Goal: Information Seeking & Learning: Understand process/instructions

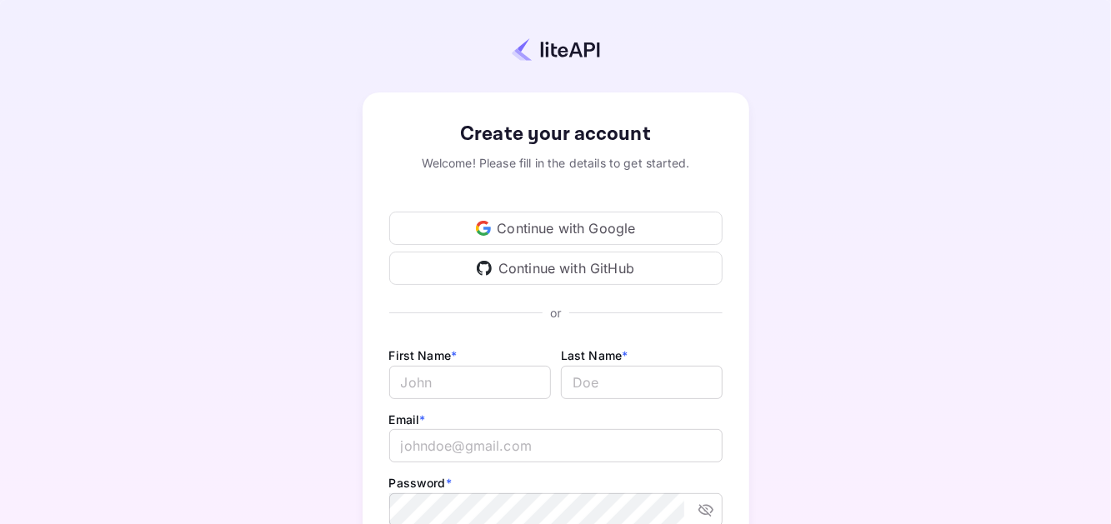
click at [574, 232] on div "Continue with Google" at bounding box center [555, 228] width 333 height 33
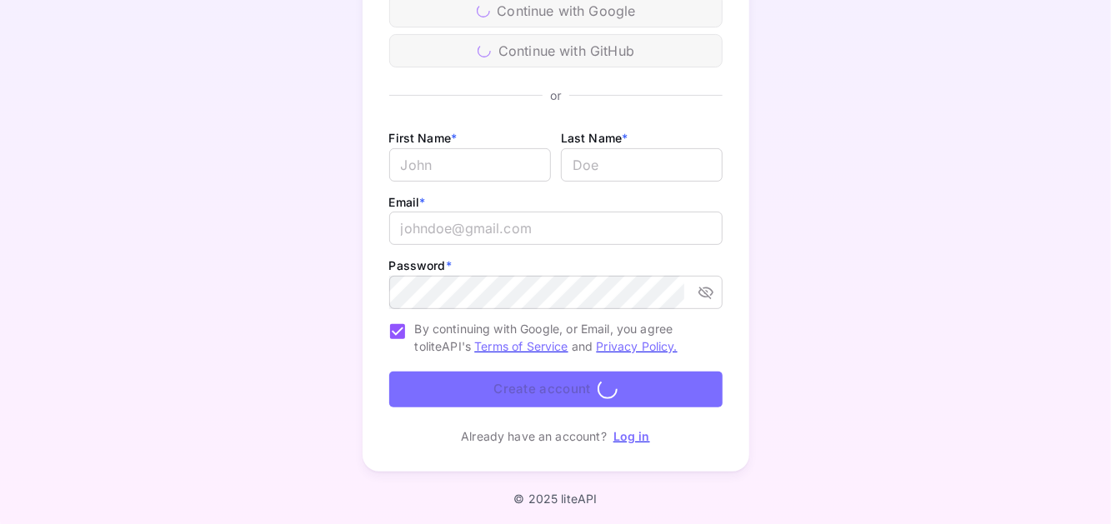
scroll to position [219, 0]
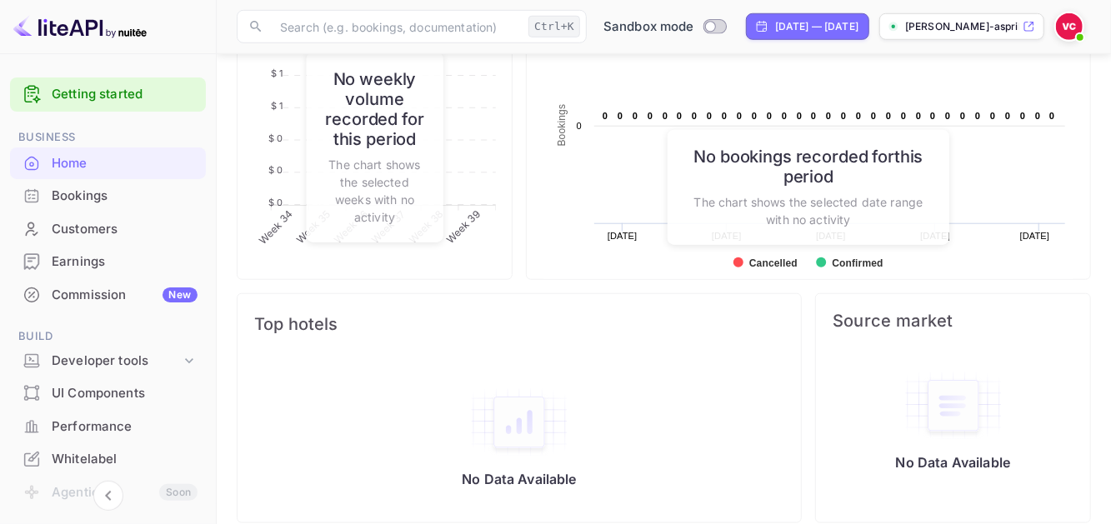
scroll to position [747, 0]
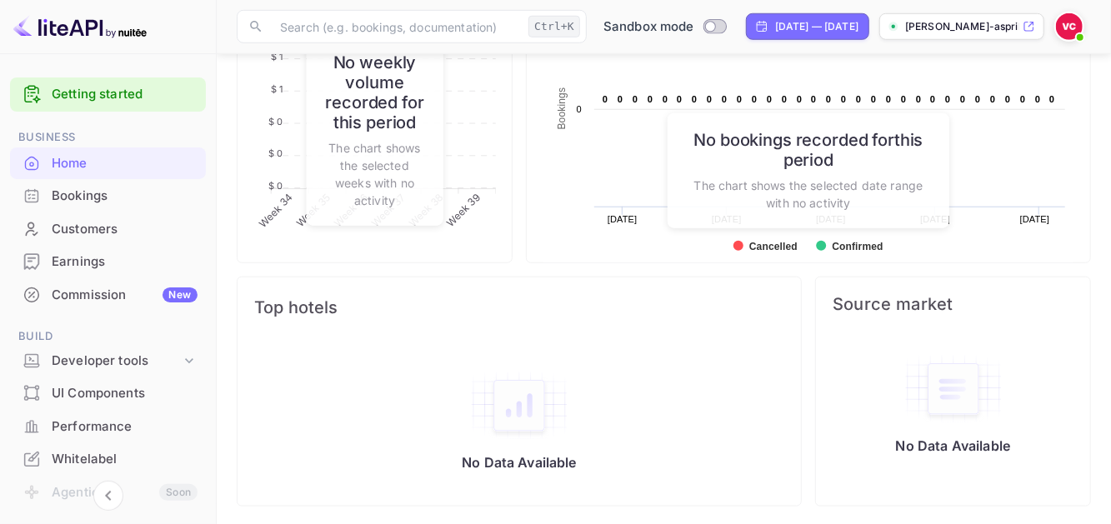
click at [119, 215] on div "Customers" at bounding box center [108, 229] width 196 height 33
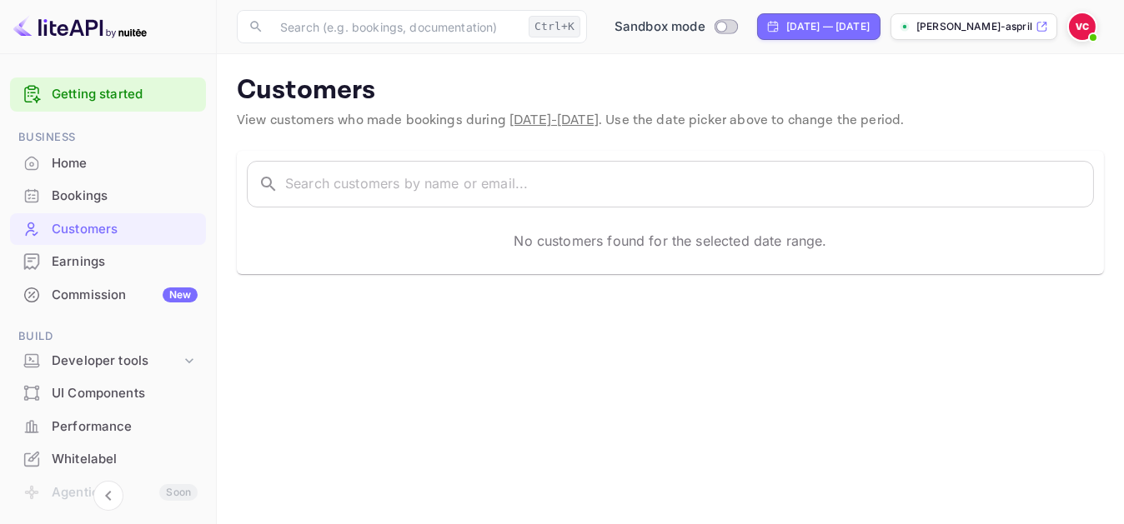
click at [57, 263] on div "Earnings" at bounding box center [125, 262] width 146 height 19
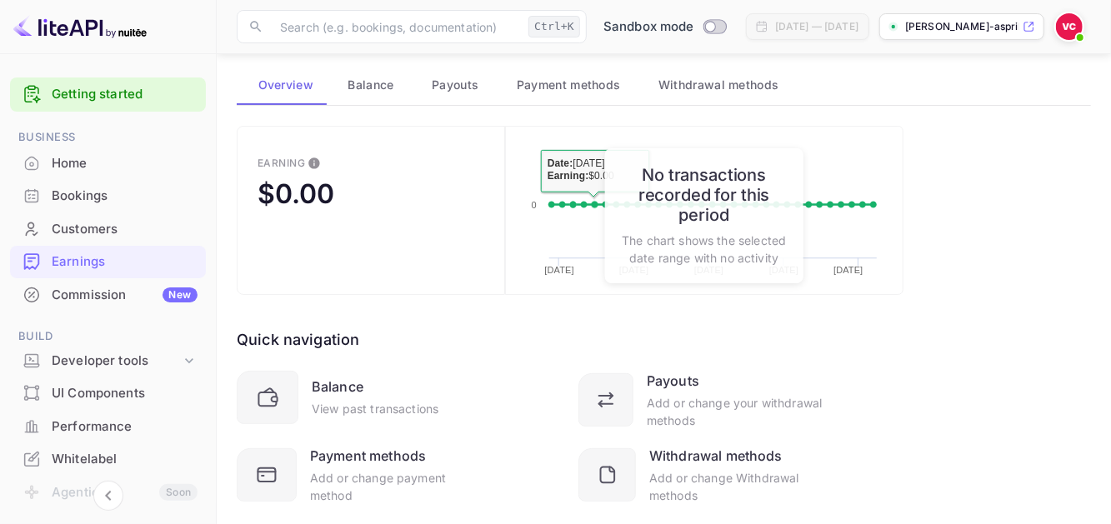
scroll to position [126, 0]
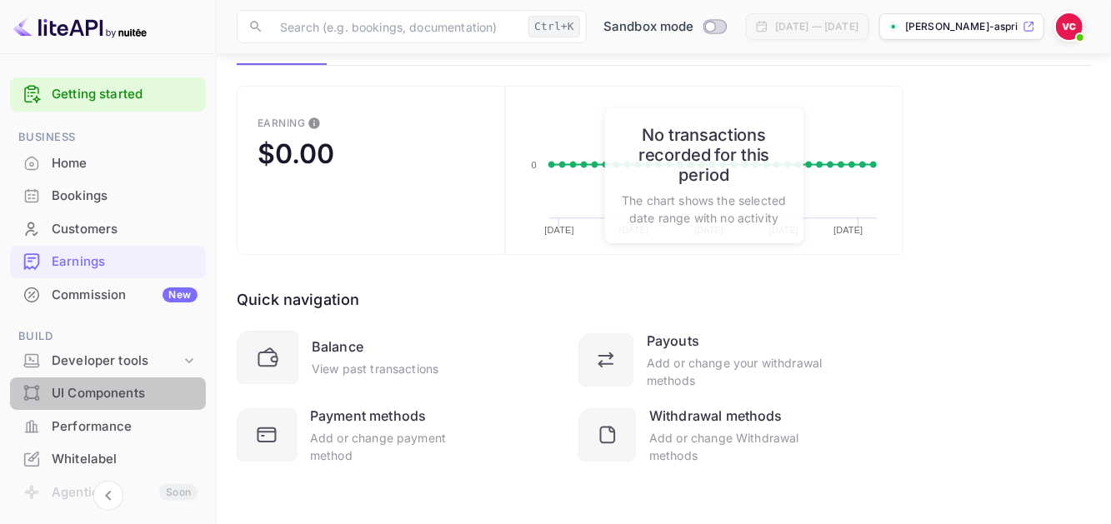
click at [163, 396] on div "UI Components" at bounding box center [125, 393] width 146 height 19
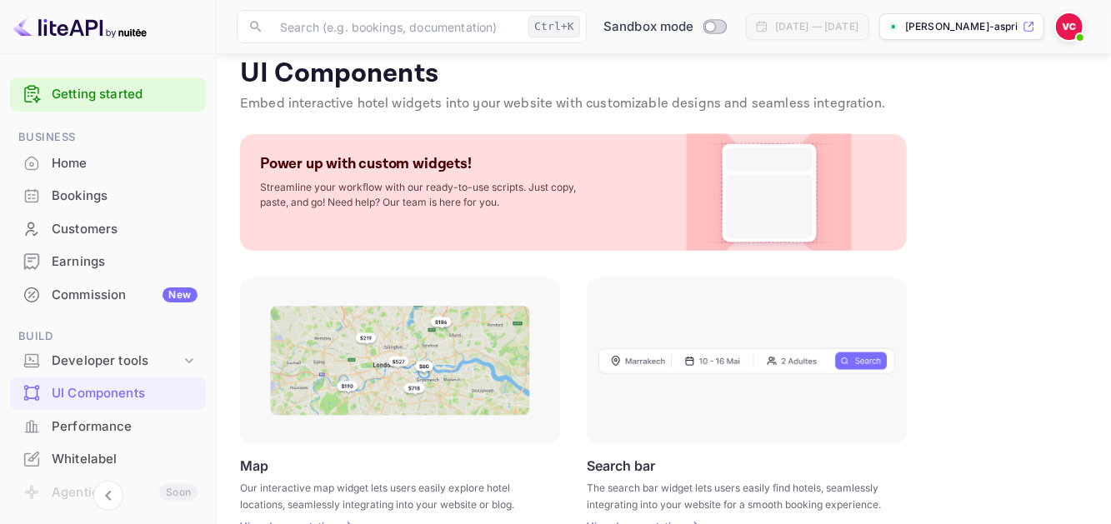
scroll to position [15, 0]
click at [346, 343] on img at bounding box center [400, 363] width 260 height 110
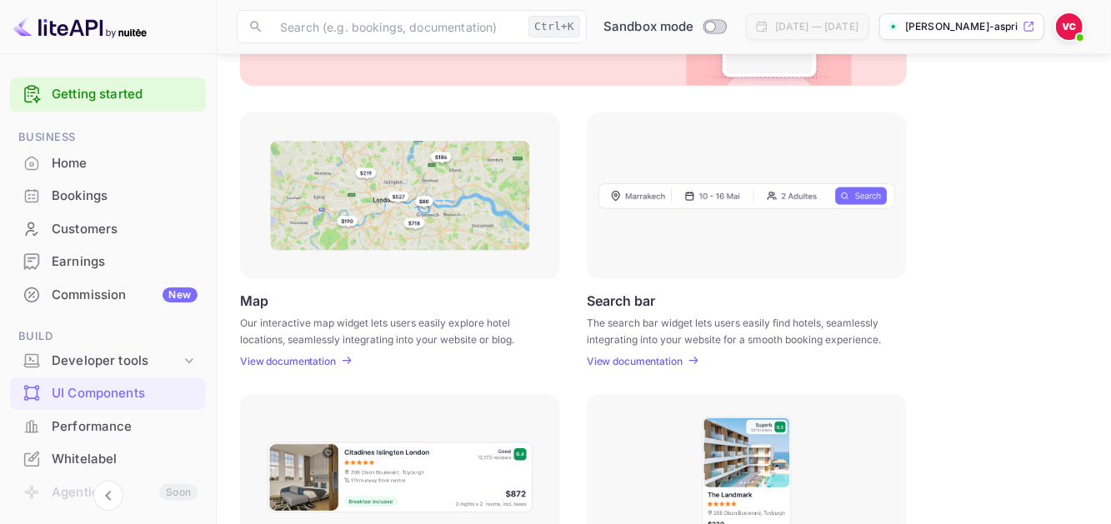
click at [362, 370] on div "UI Components Embed interactive hotel widgets into your website with customizab…" at bounding box center [664, 406] width 854 height 1029
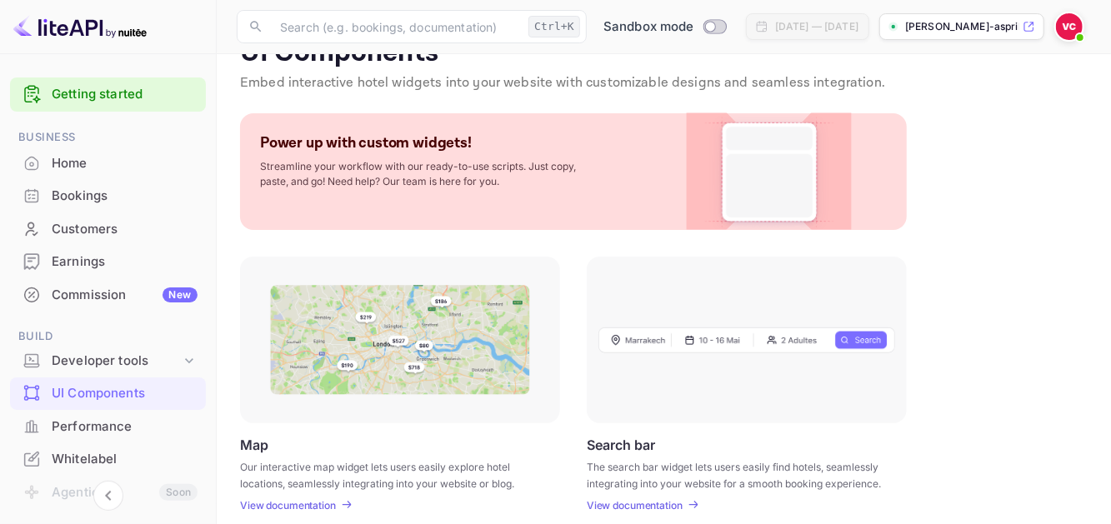
scroll to position [0, 0]
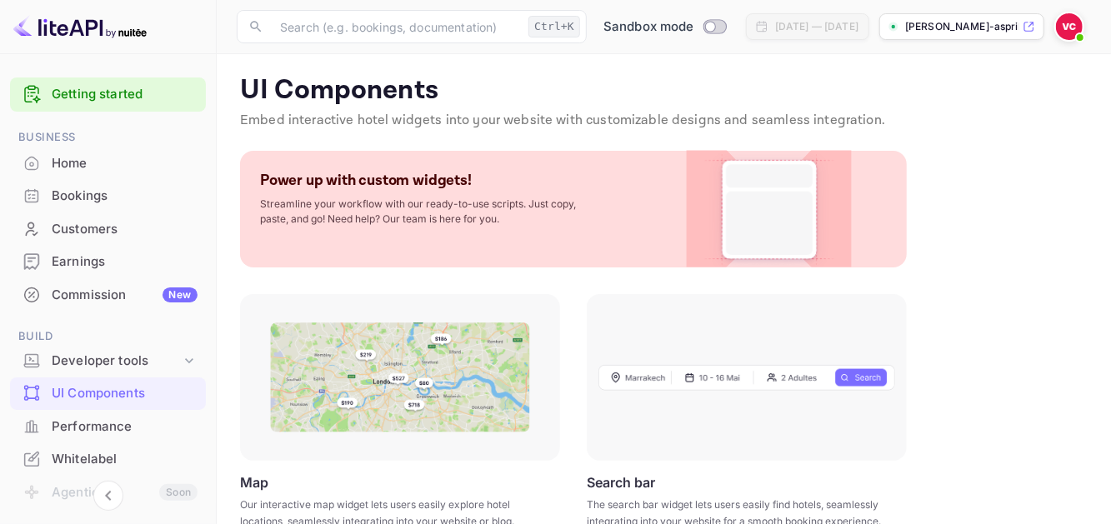
click at [103, 437] on div "Performance" at bounding box center [108, 427] width 196 height 33
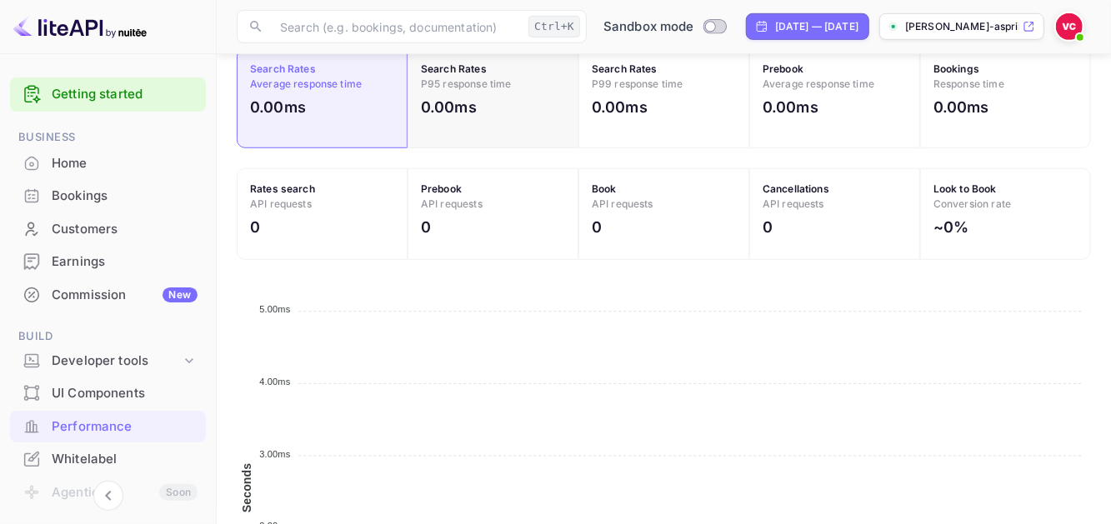
scroll to position [792, 0]
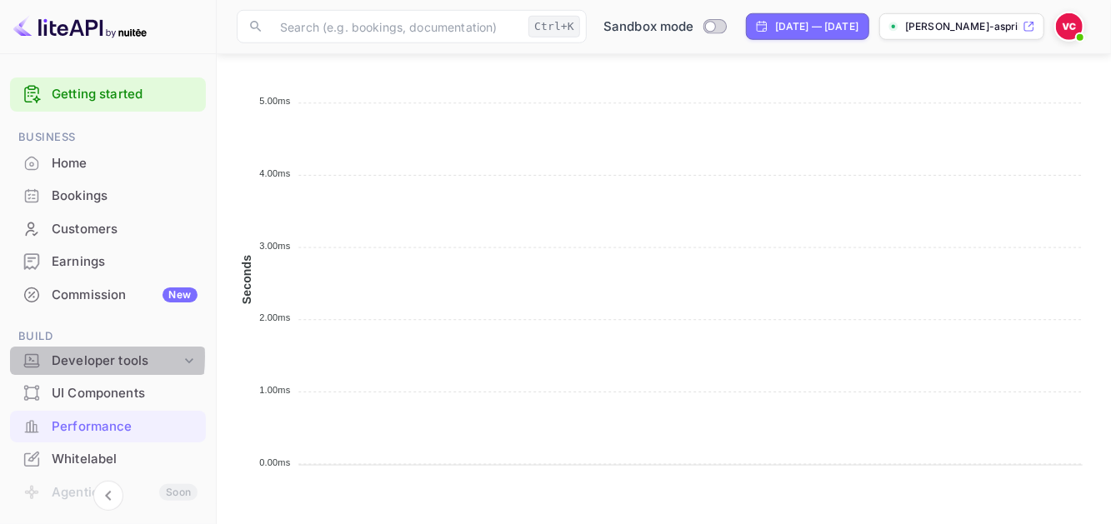
click at [68, 358] on div "Developer tools" at bounding box center [116, 361] width 129 height 19
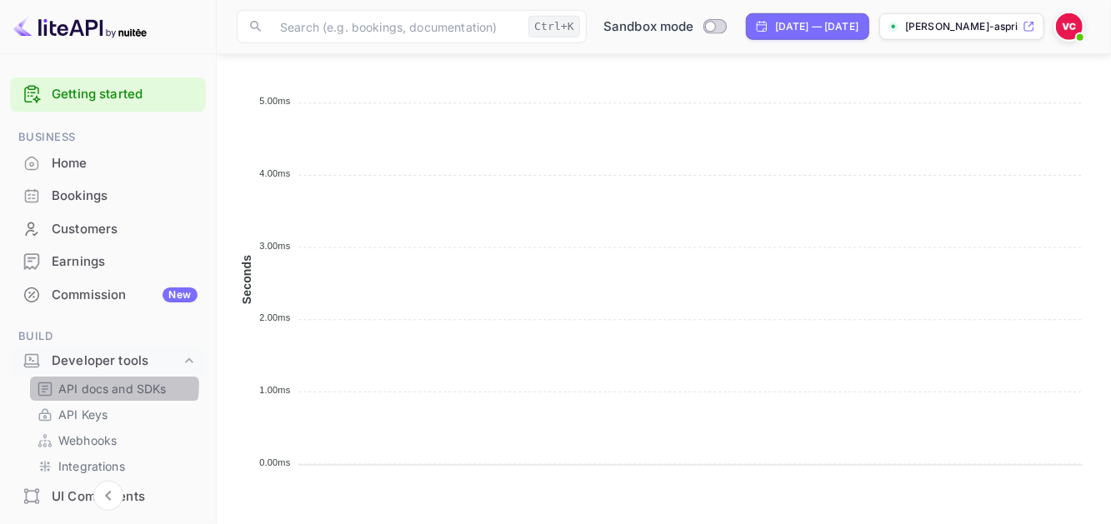
click at [113, 385] on p "API docs and SDKs" at bounding box center [112, 389] width 108 height 18
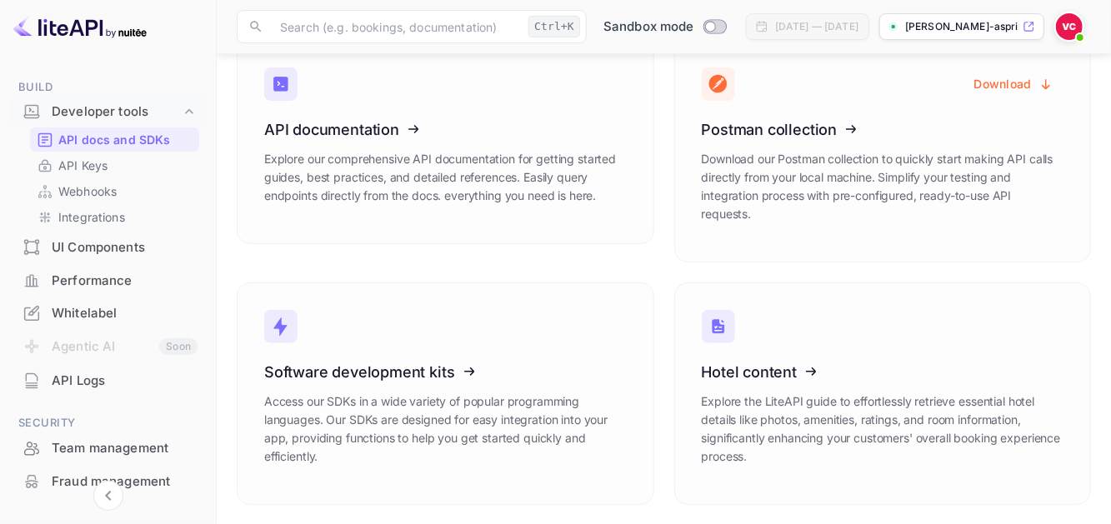
scroll to position [250, 0]
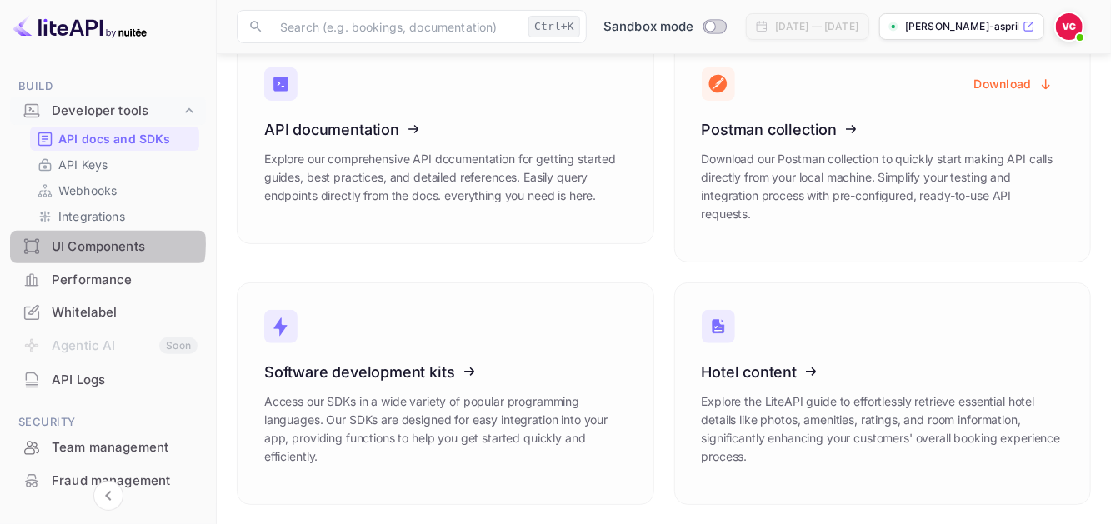
click at [88, 243] on div "UI Components" at bounding box center [125, 247] width 146 height 19
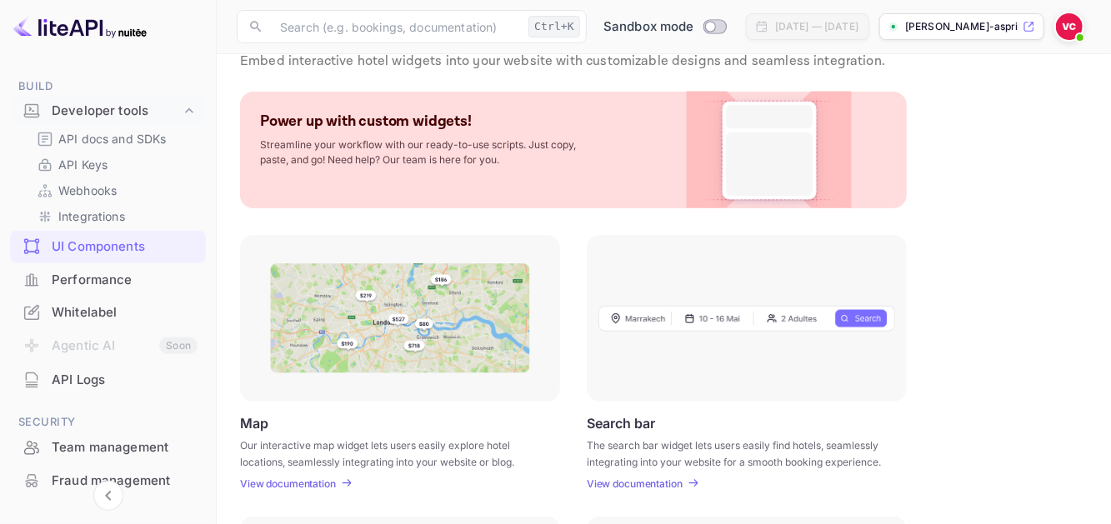
scroll to position [167, 0]
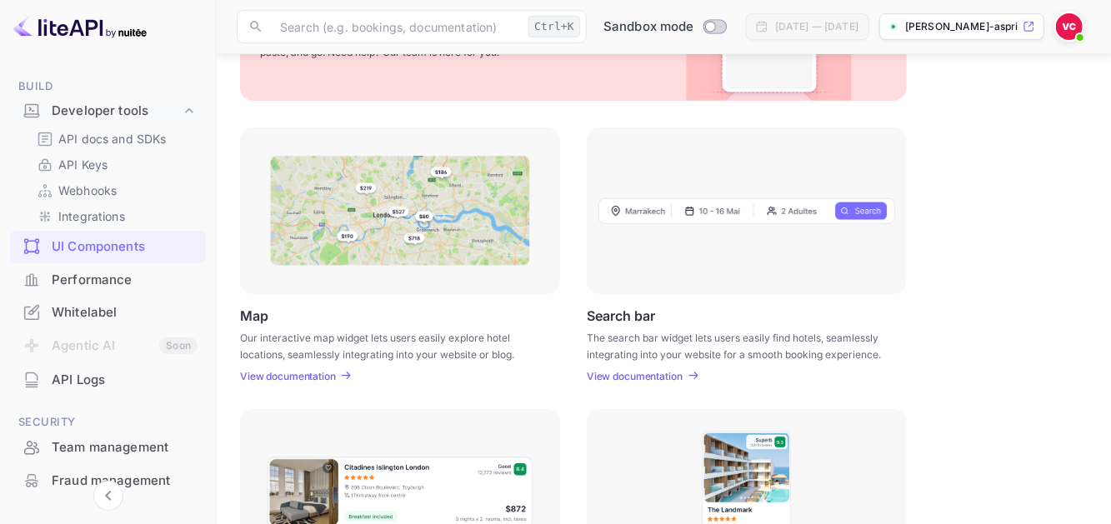
click at [325, 378] on p "View documentation" at bounding box center [288, 376] width 96 height 13
click at [694, 23] on input "Switch to Production mode" at bounding box center [710, 26] width 33 height 11
checkbox input "false"
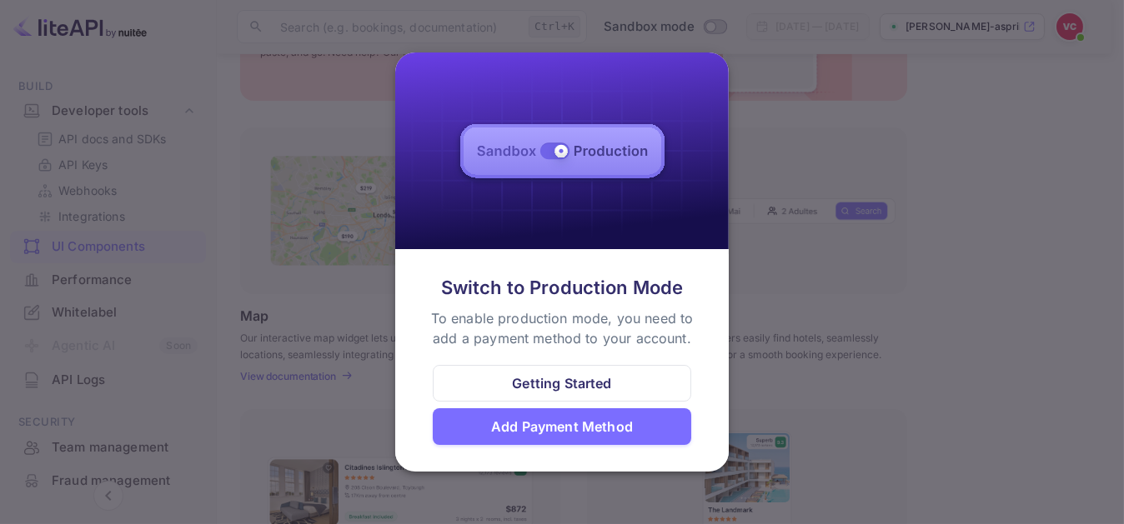
click at [949, 345] on div at bounding box center [562, 262] width 1124 height 524
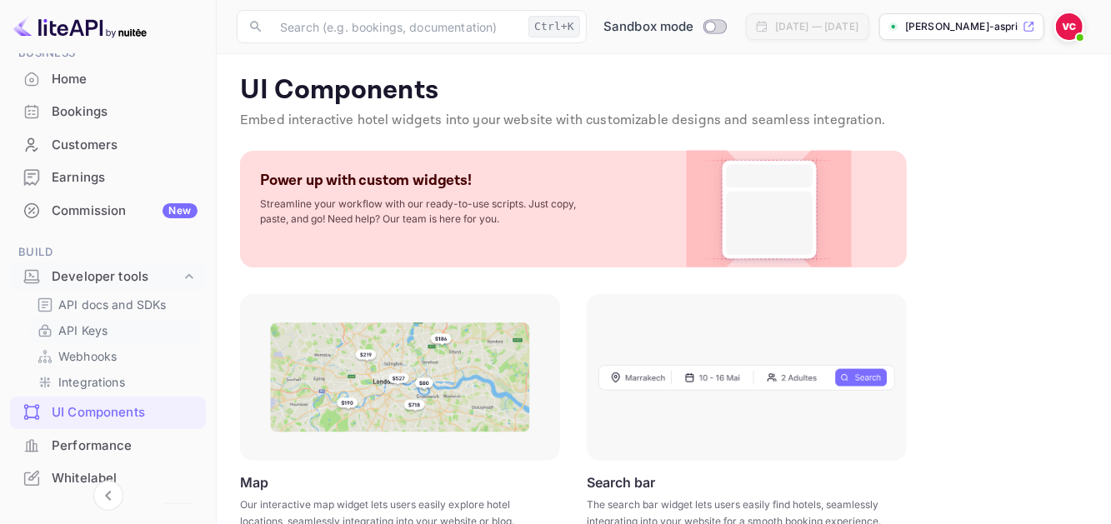
scroll to position [0, 0]
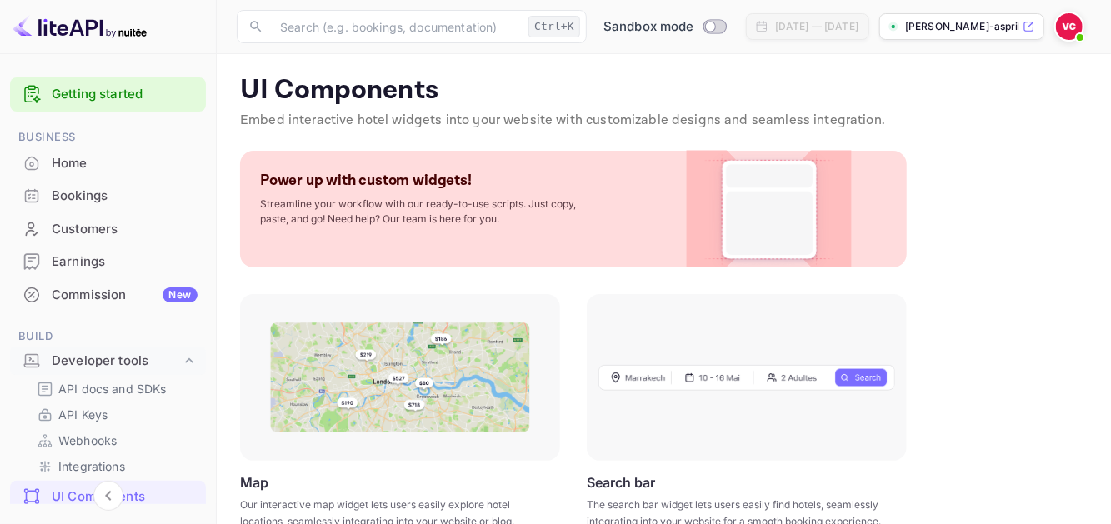
click at [84, 87] on link "Getting started" at bounding box center [125, 94] width 146 height 19
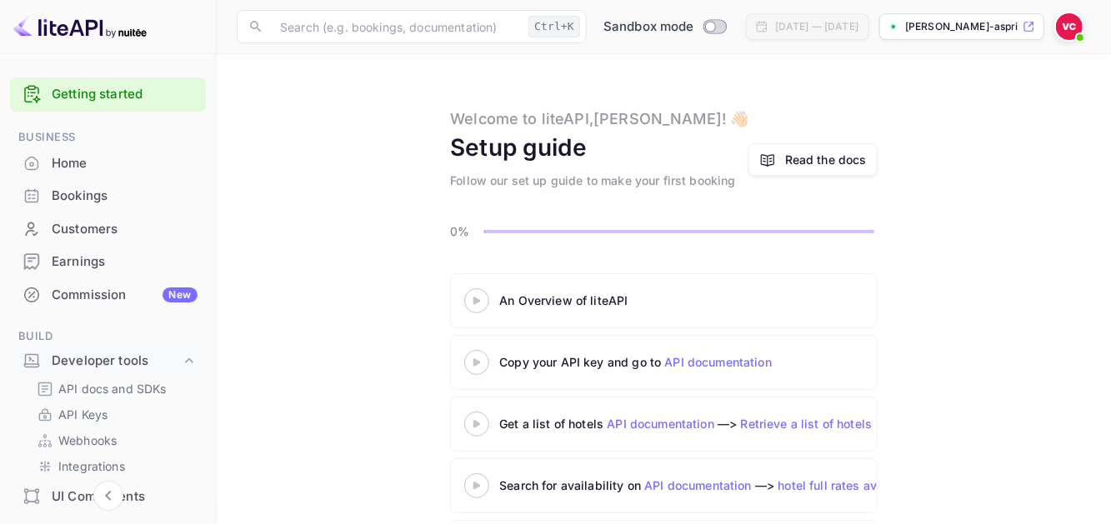
click at [986, 176] on div "Welcome to liteAPI, Valentina ! 👋🏻 Setup guide Follow our set up guide to make …" at bounding box center [664, 149] width 854 height 82
click at [476, 305] on div at bounding box center [477, 300] width 58 height 21
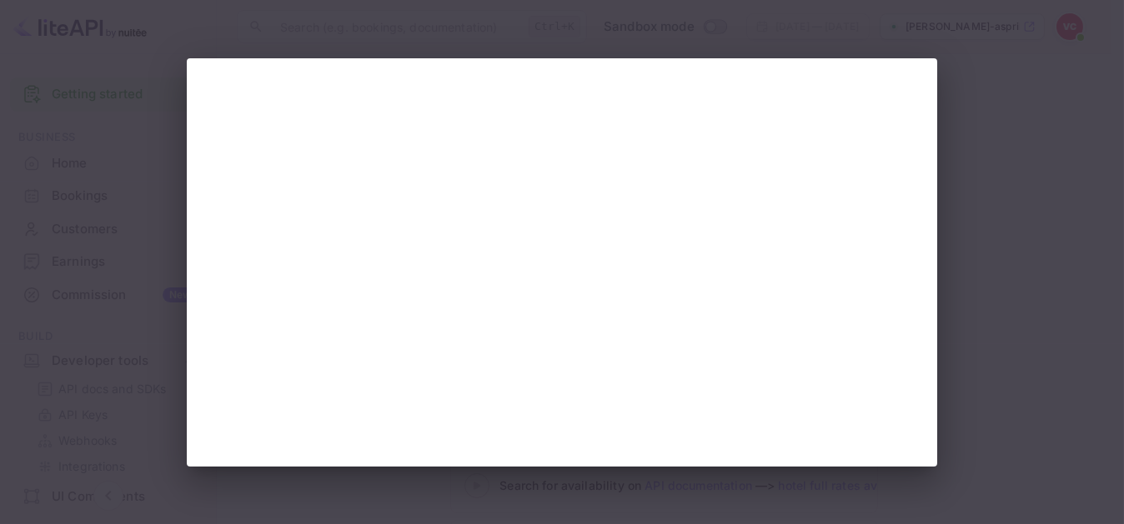
drag, startPoint x: 976, startPoint y: 138, endPoint x: 967, endPoint y: 176, distance: 39.4
click at [977, 138] on div at bounding box center [562, 262] width 1124 height 524
click at [964, 241] on div at bounding box center [562, 262] width 1124 height 524
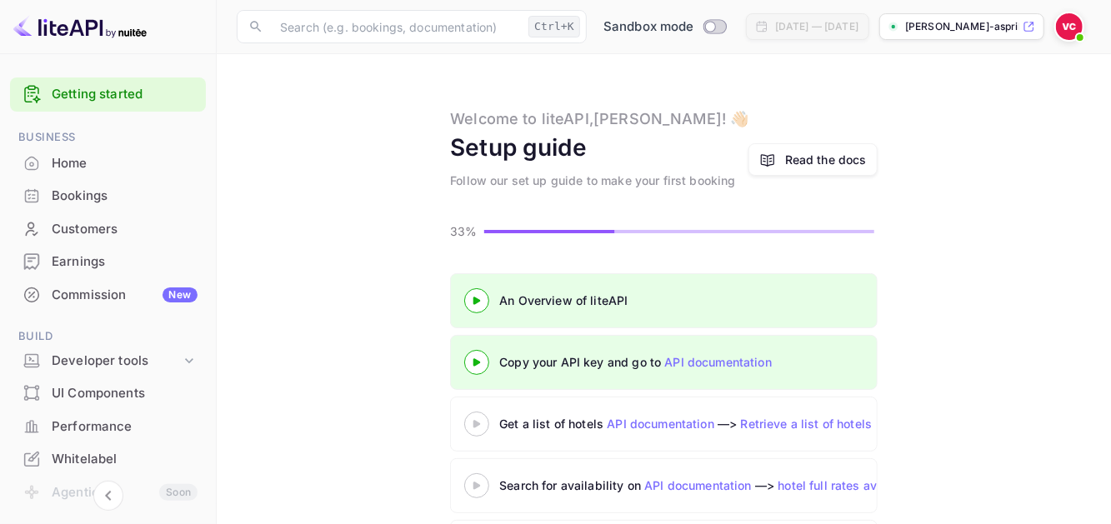
click at [472, 368] on div at bounding box center [477, 362] width 58 height 21
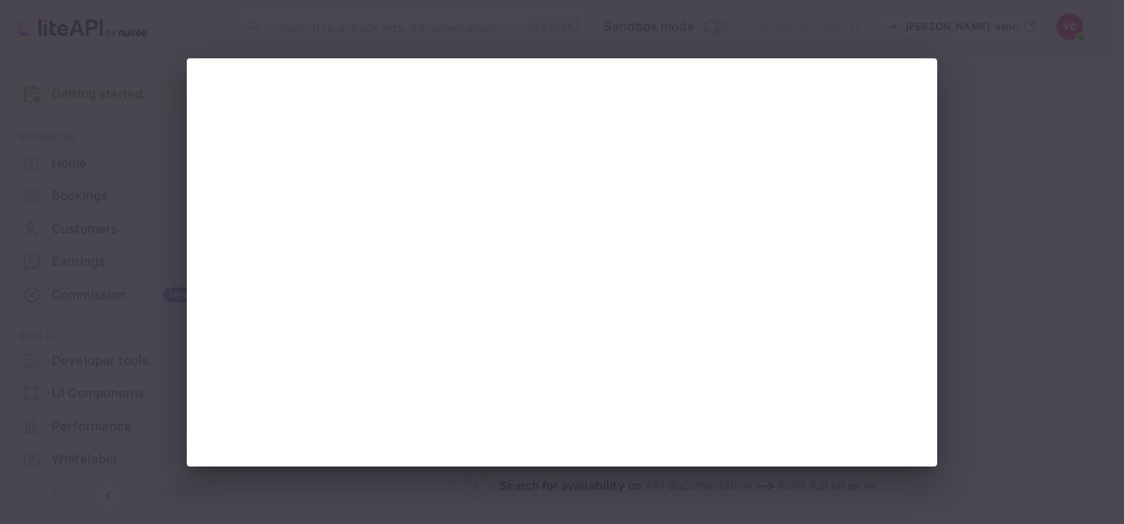
click at [1025, 228] on div at bounding box center [562, 262] width 1124 height 524
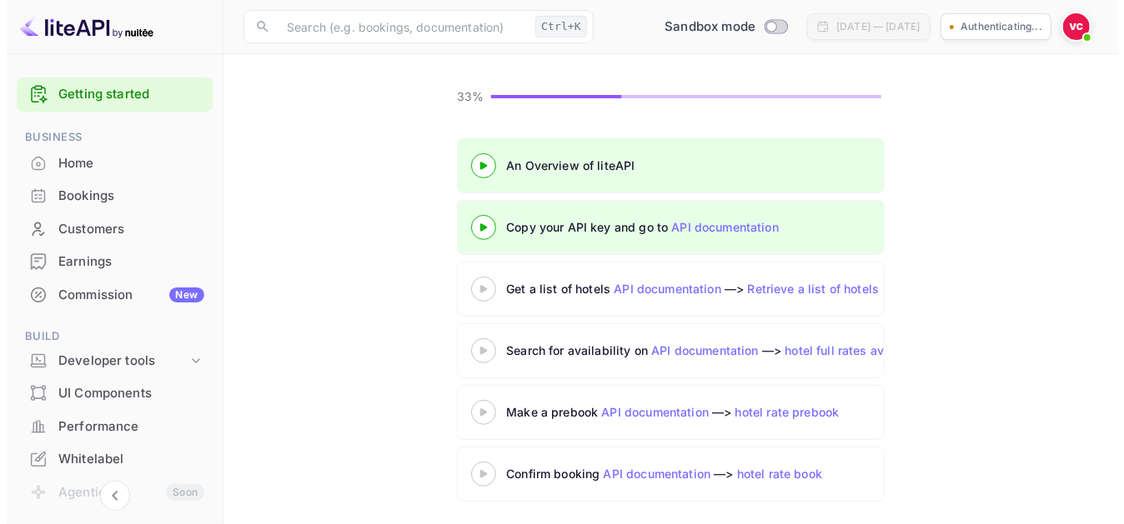
scroll to position [135, 0]
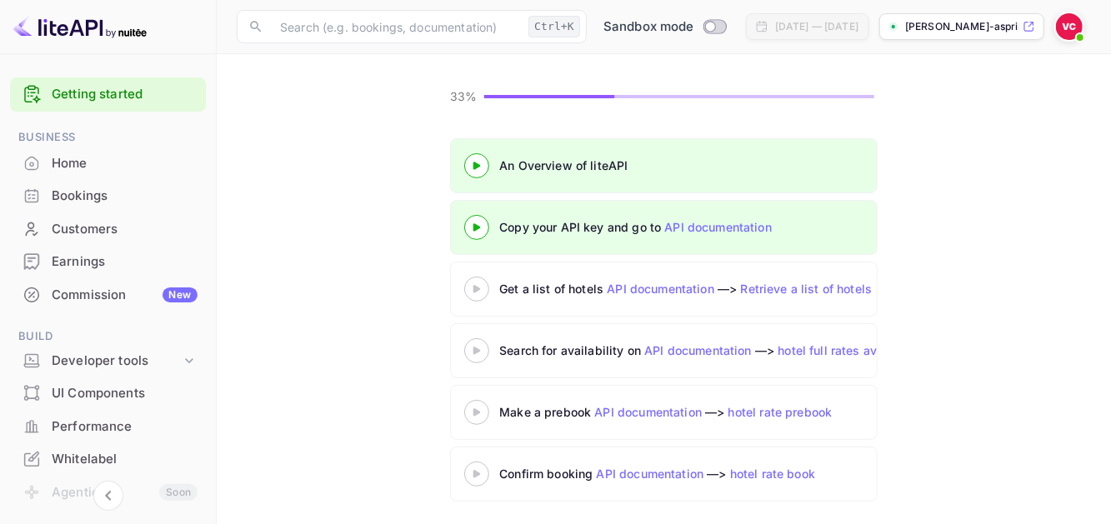
click at [475, 287] on 3 at bounding box center [476, 289] width 7 height 8
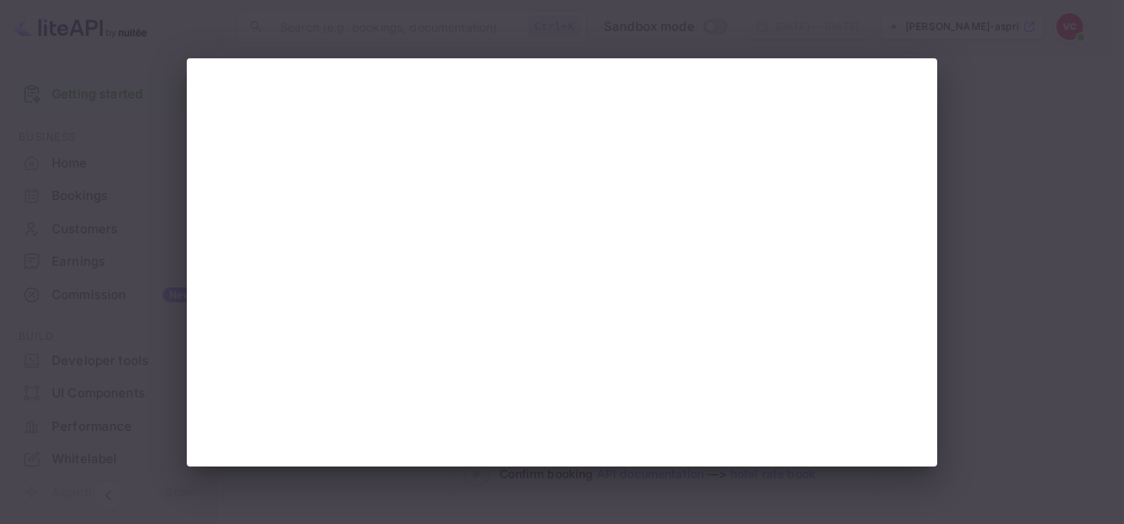
click at [991, 230] on div at bounding box center [562, 262] width 1124 height 524
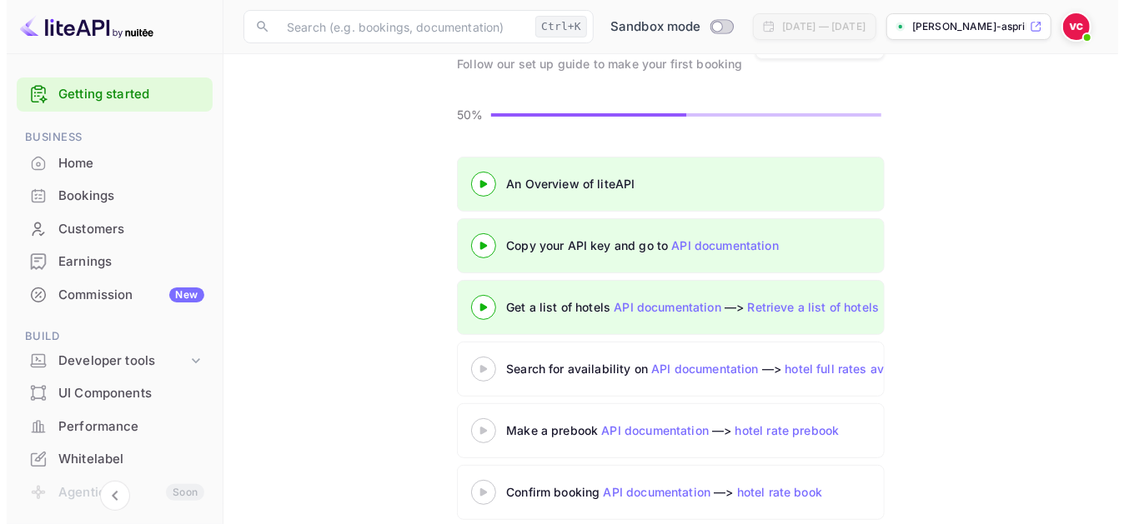
scroll to position [135, 0]
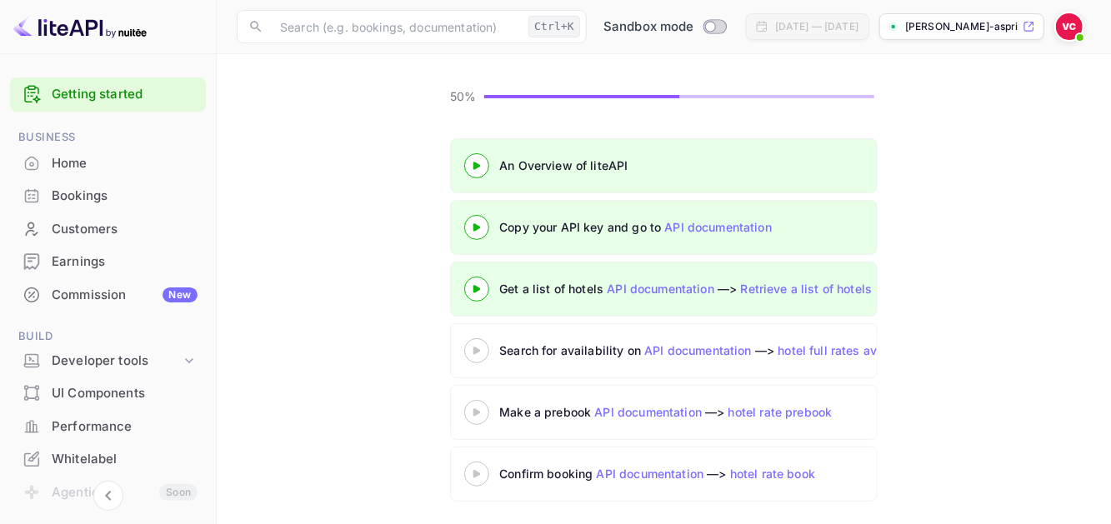
click at [468, 348] on icon at bounding box center [477, 351] width 58 height 8
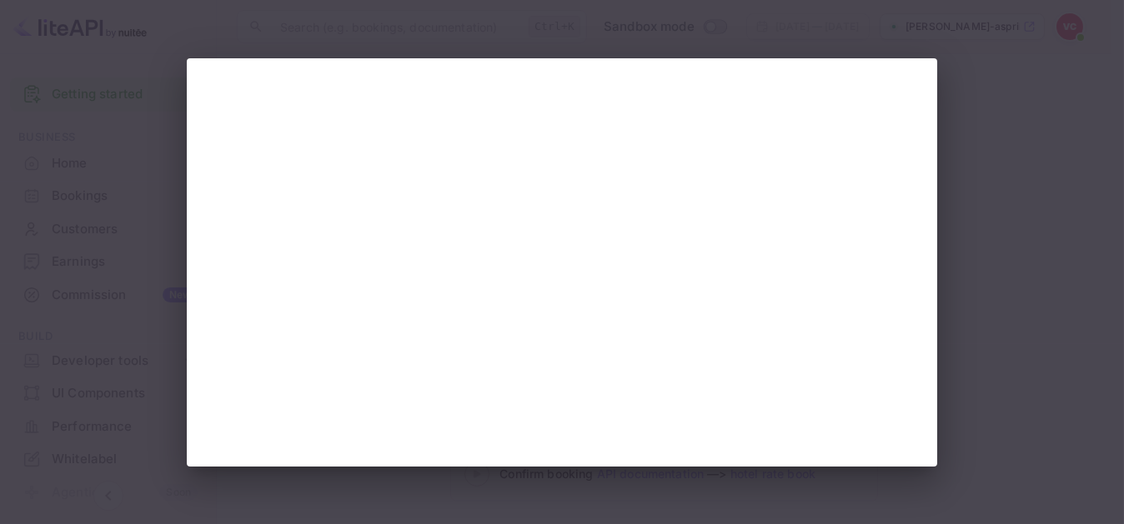
click at [1010, 347] on div at bounding box center [562, 262] width 1124 height 524
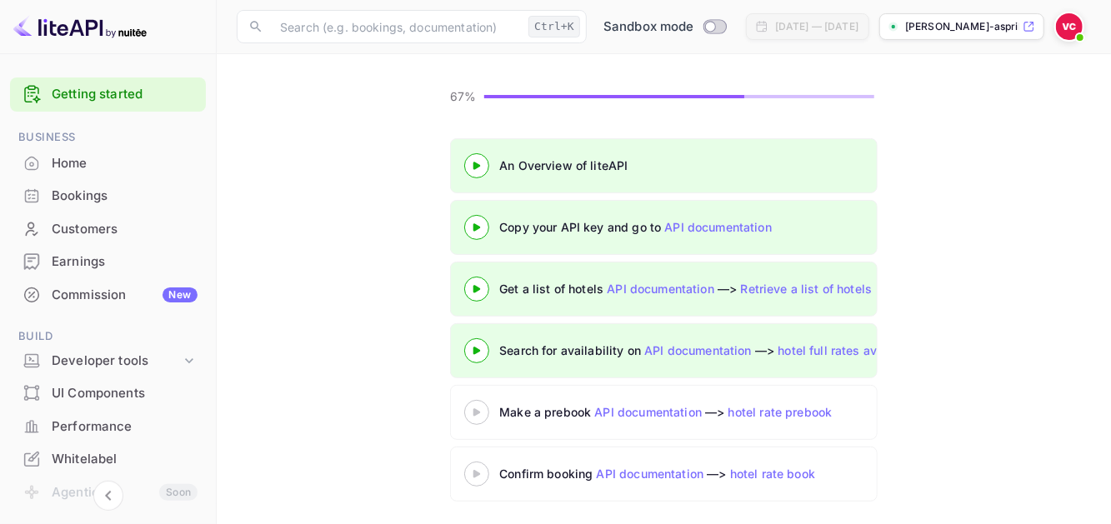
click at [474, 408] on 3 at bounding box center [476, 412] width 7 height 8
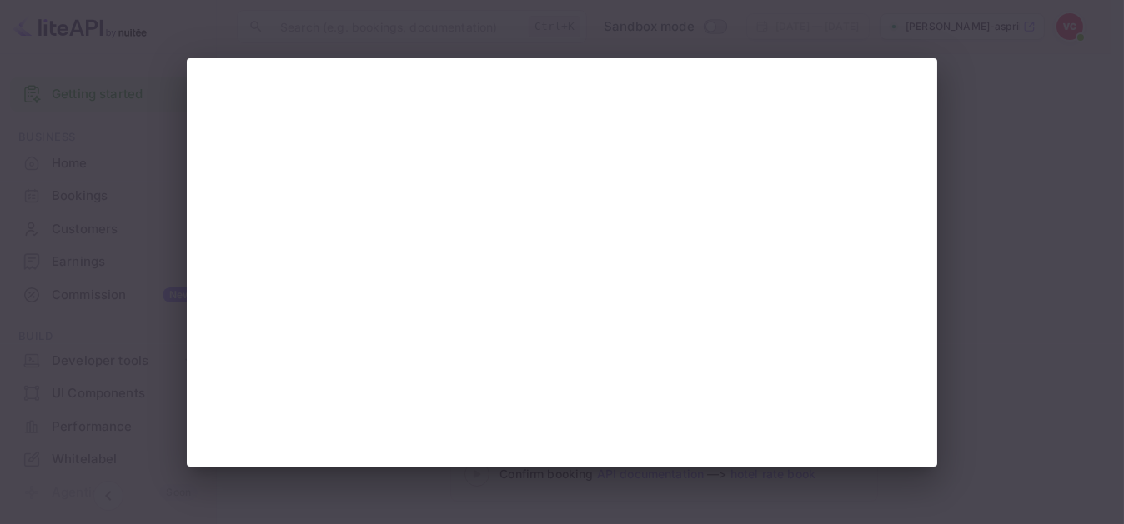
click at [967, 323] on div at bounding box center [562, 262] width 1124 height 524
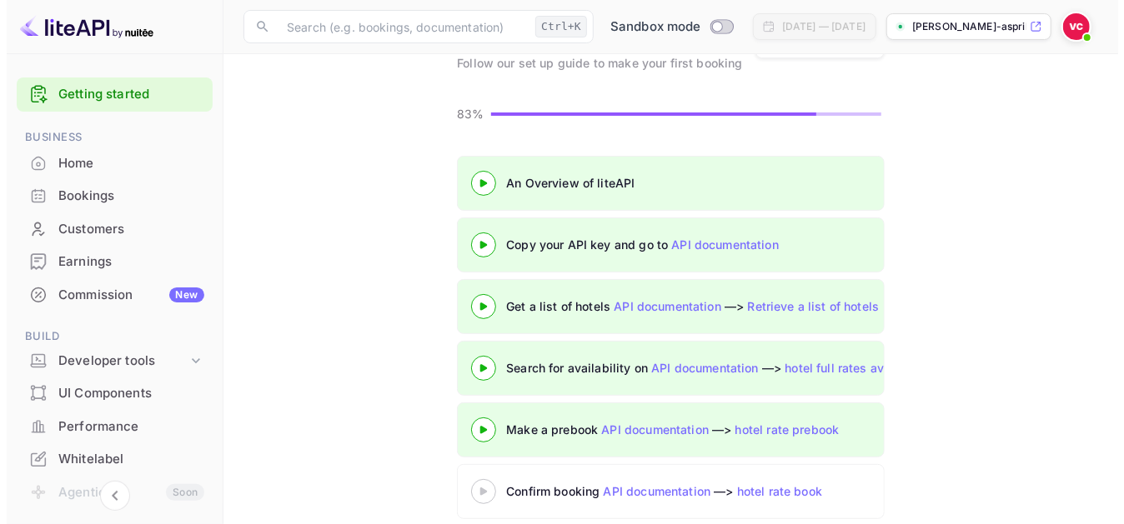
scroll to position [135, 0]
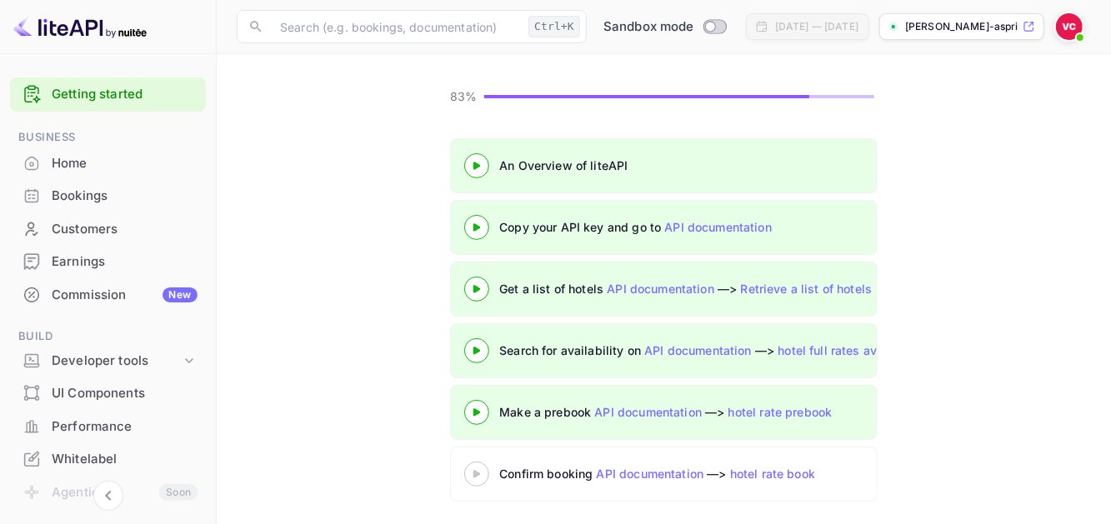
click at [463, 470] on icon at bounding box center [477, 474] width 58 height 8
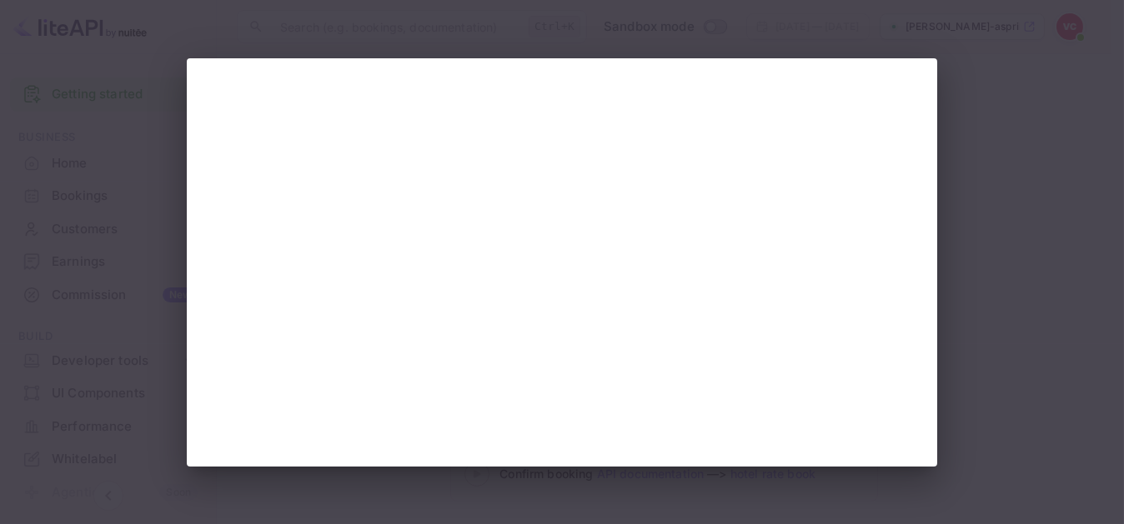
click at [999, 282] on div at bounding box center [562, 262] width 1124 height 524
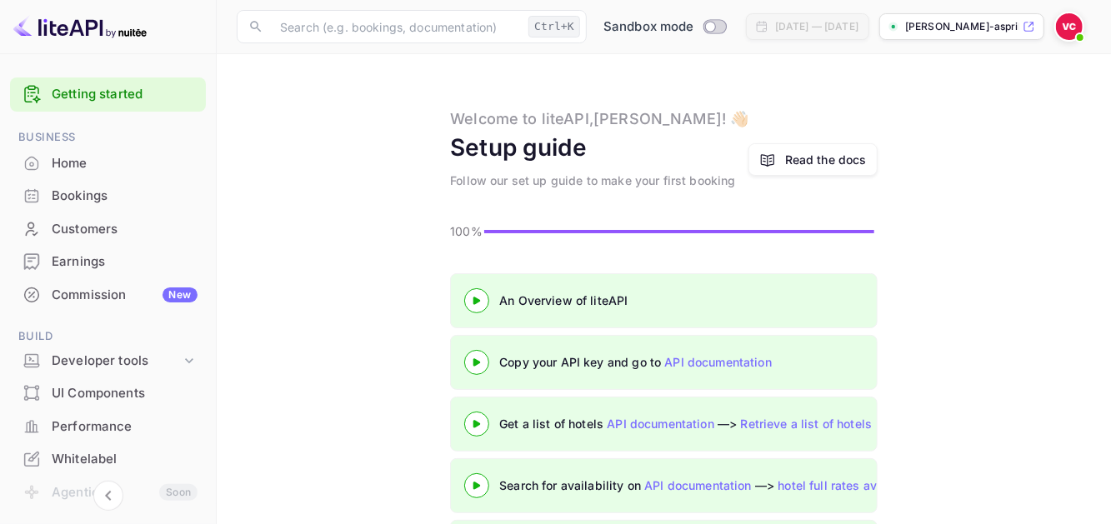
click at [478, 297] on icon at bounding box center [477, 301] width 58 height 8
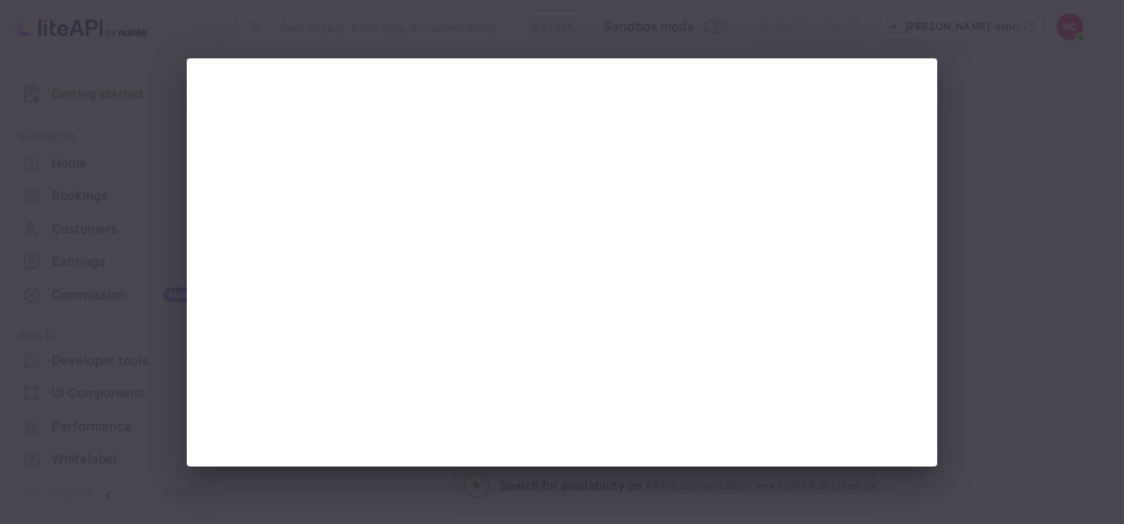
click at [1002, 296] on div at bounding box center [562, 262] width 1124 height 524
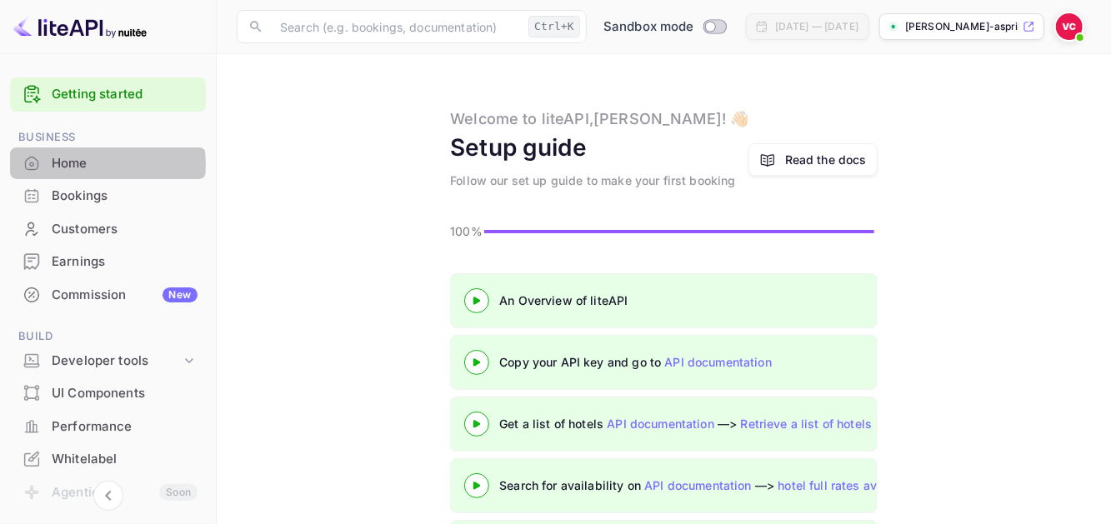
click at [83, 164] on div "Home" at bounding box center [125, 163] width 146 height 19
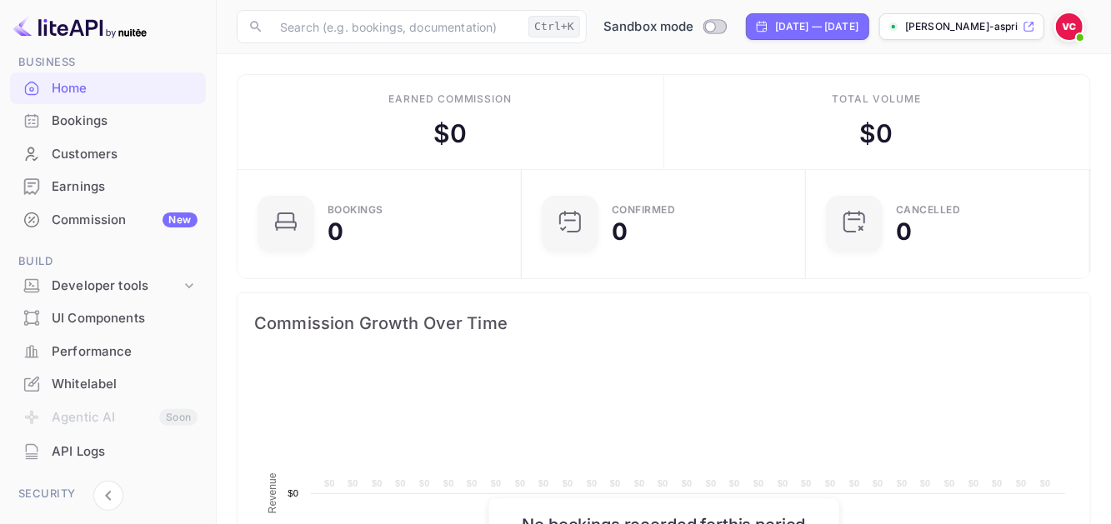
scroll to position [83, 0]
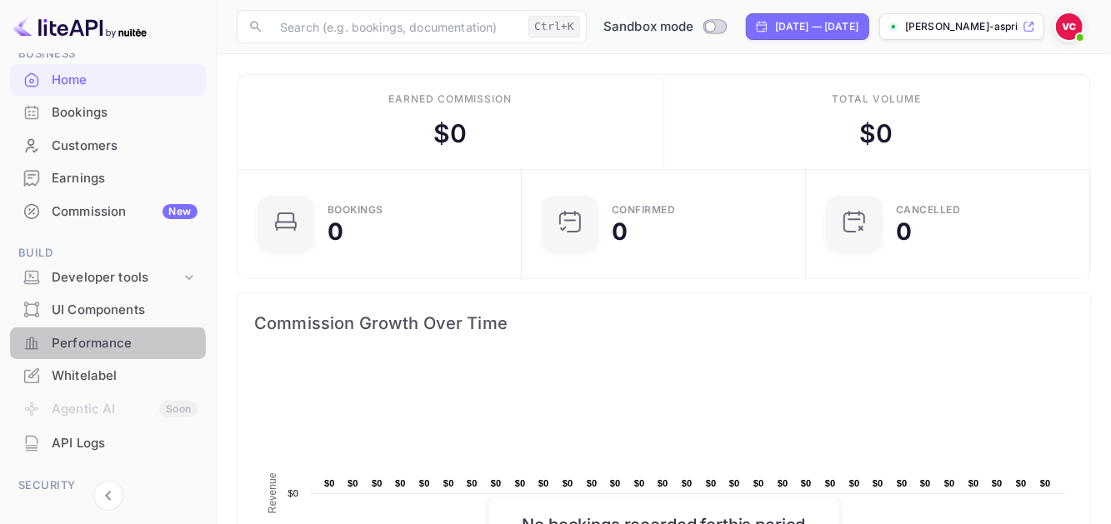
click at [86, 351] on div "Performance" at bounding box center [125, 343] width 146 height 19
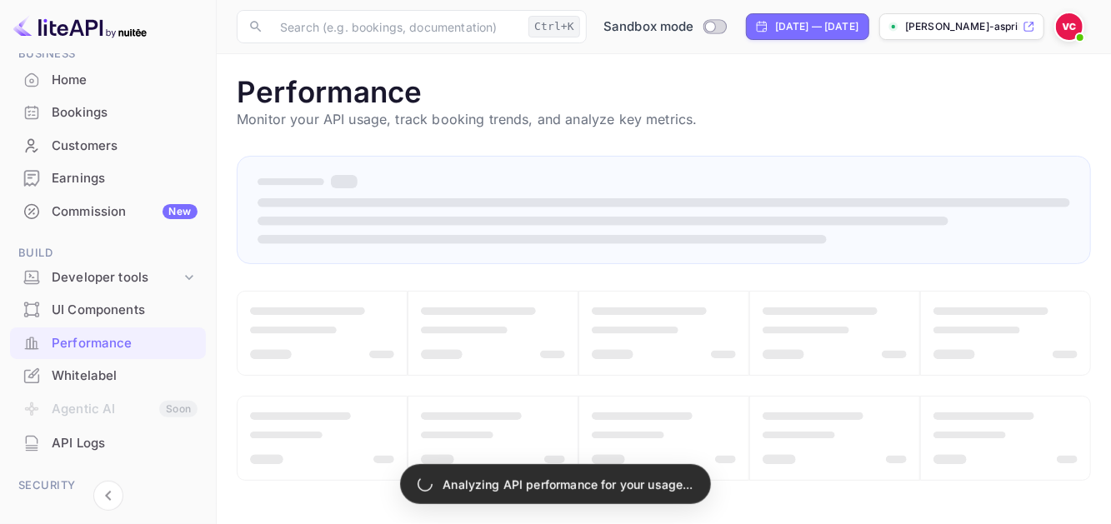
click at [96, 444] on div "API Logs" at bounding box center [125, 443] width 146 height 19
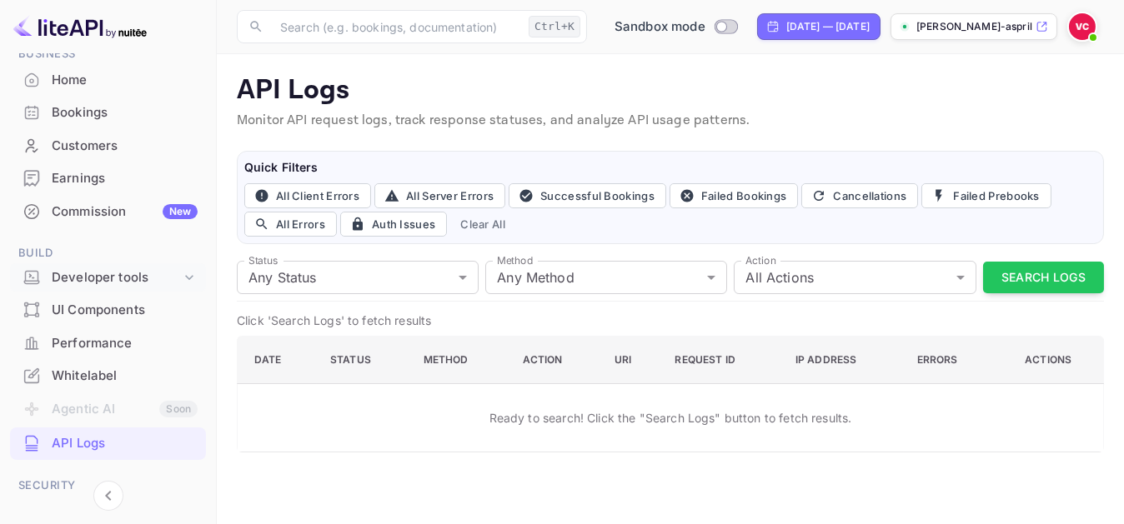
click at [98, 289] on div "Developer tools" at bounding box center [108, 277] width 196 height 29
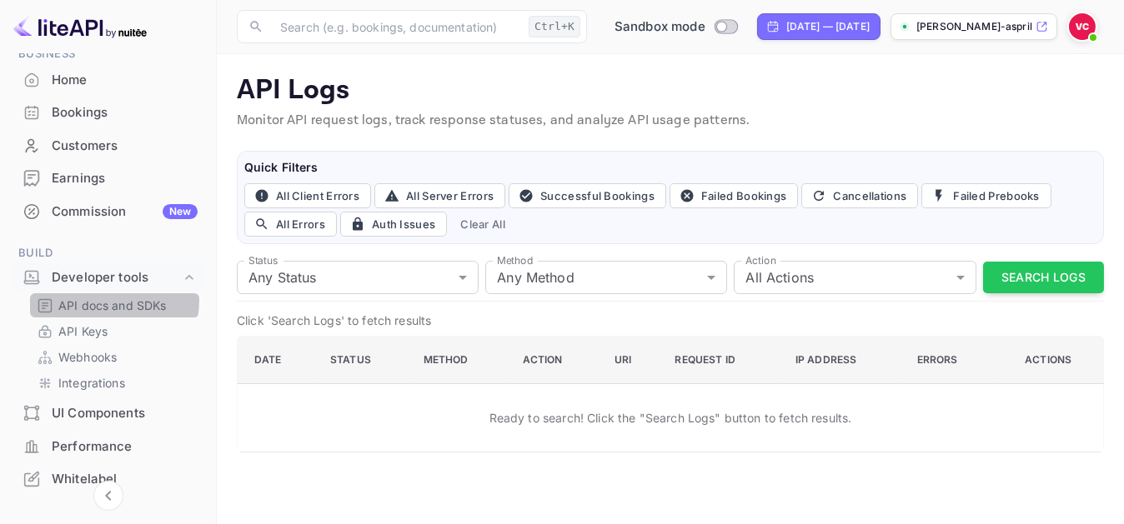
click at [103, 299] on p "API docs and SDKs" at bounding box center [112, 306] width 108 height 18
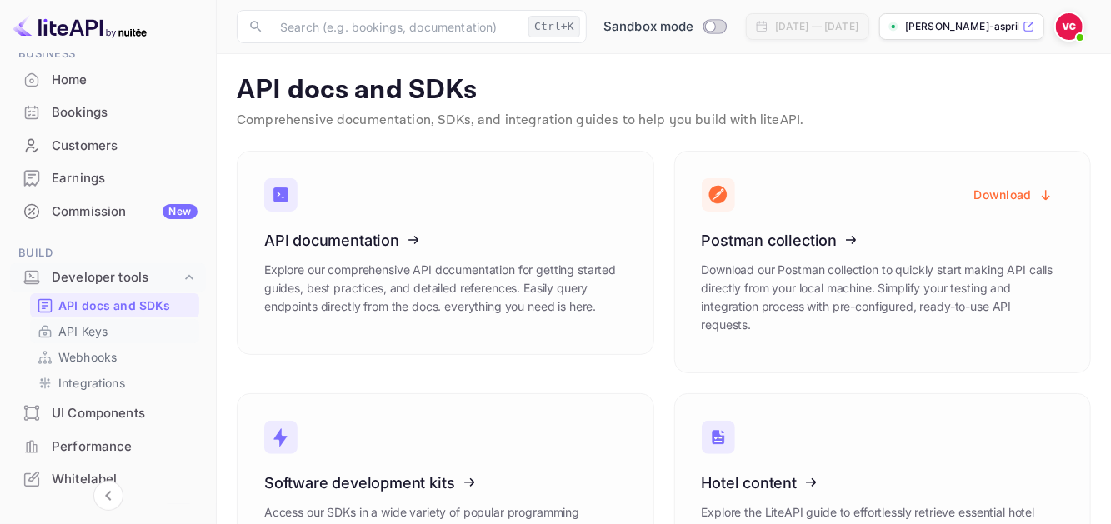
click at [84, 333] on p "API Keys" at bounding box center [82, 332] width 49 height 18
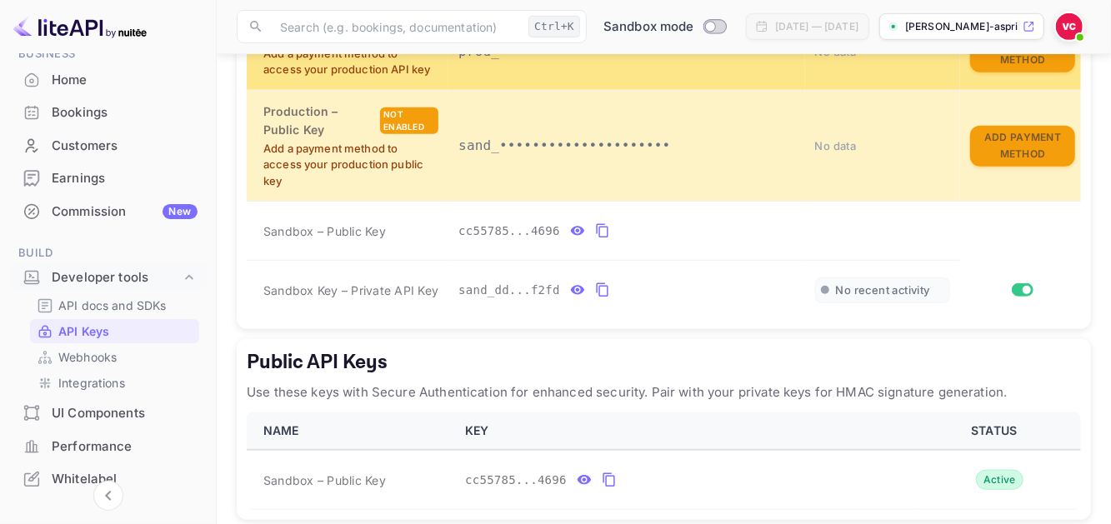
scroll to position [500, 0]
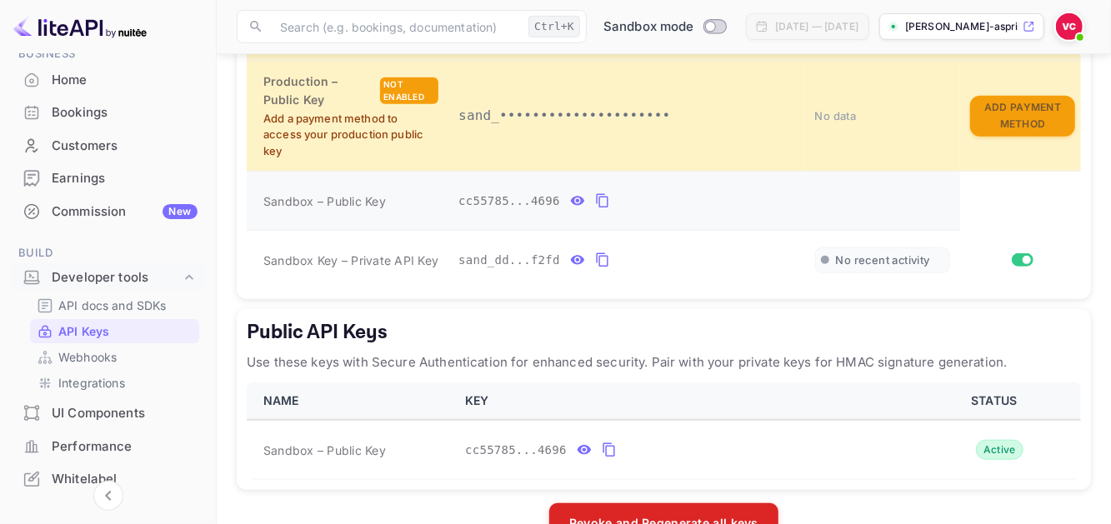
click at [596, 196] on icon "private api keys table" at bounding box center [602, 201] width 12 height 14
click at [103, 312] on p "API docs and SDKs" at bounding box center [112, 306] width 108 height 18
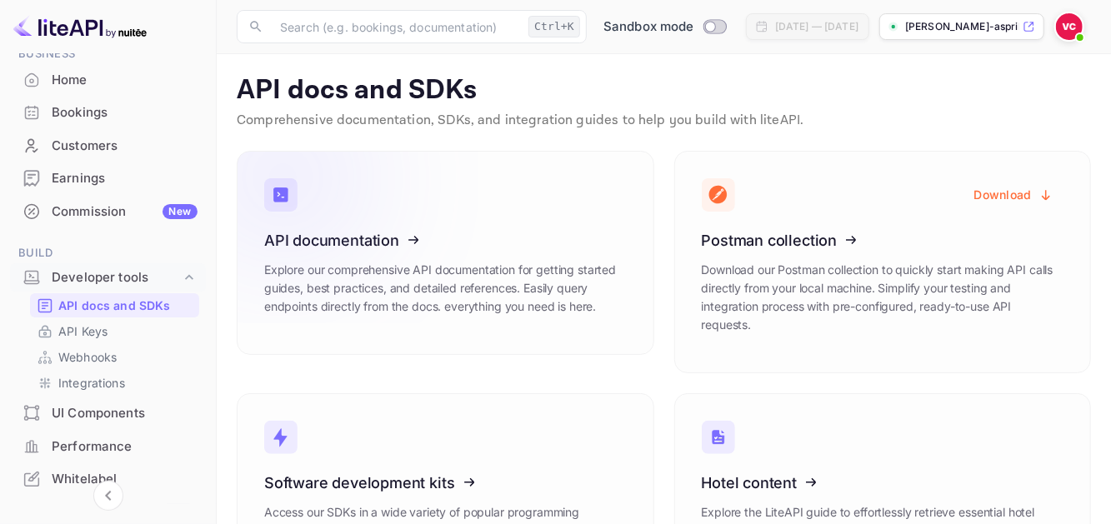
click at [427, 245] on icon at bounding box center [367, 238] width 259 height 172
click at [442, 267] on icon at bounding box center [367, 238] width 259 height 172
click at [381, 229] on icon at bounding box center [367, 238] width 259 height 172
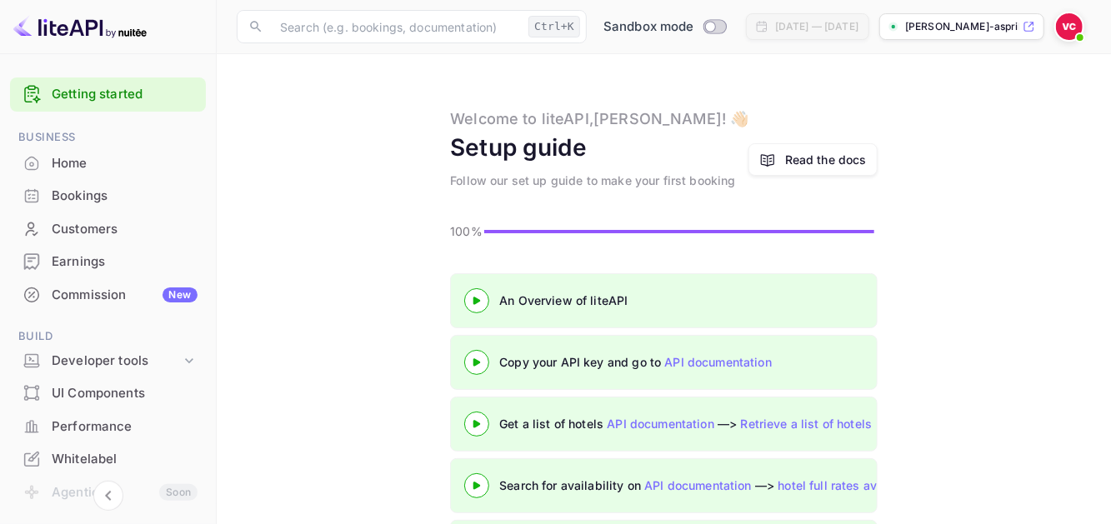
click at [478, 362] on 3 at bounding box center [476, 362] width 7 height 8
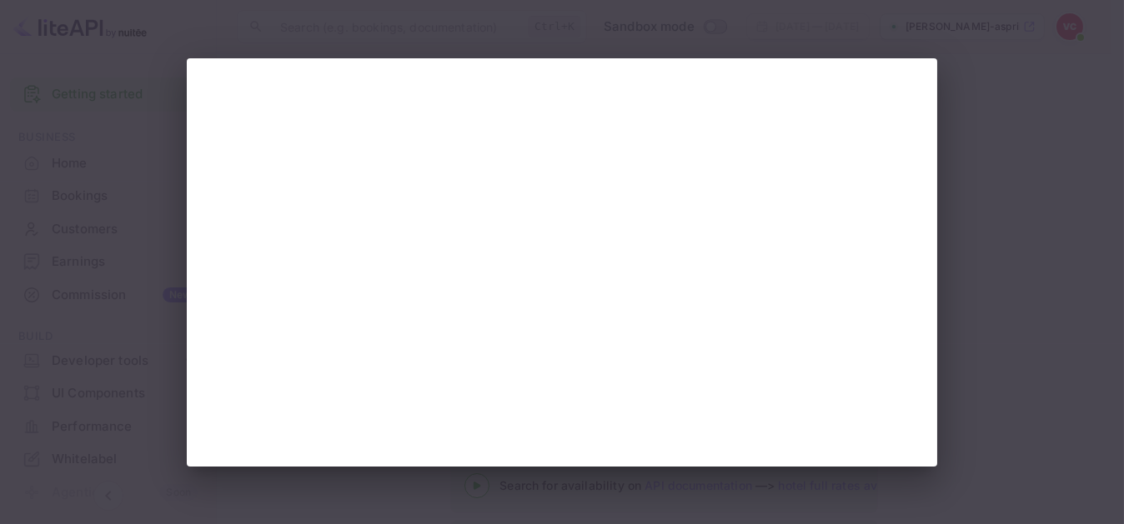
click at [1053, 225] on div at bounding box center [562, 262] width 1124 height 524
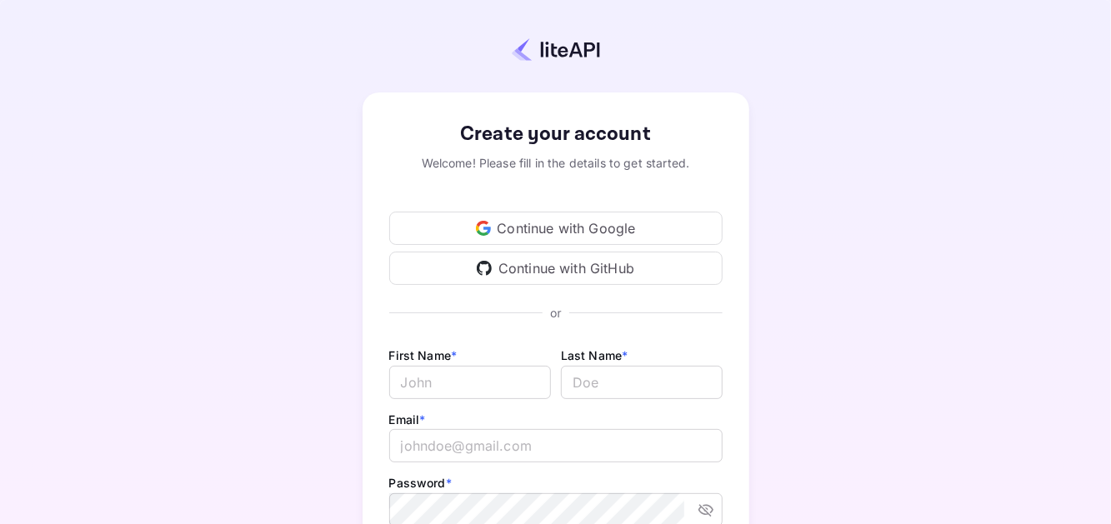
click at [488, 225] on icon at bounding box center [483, 228] width 15 height 15
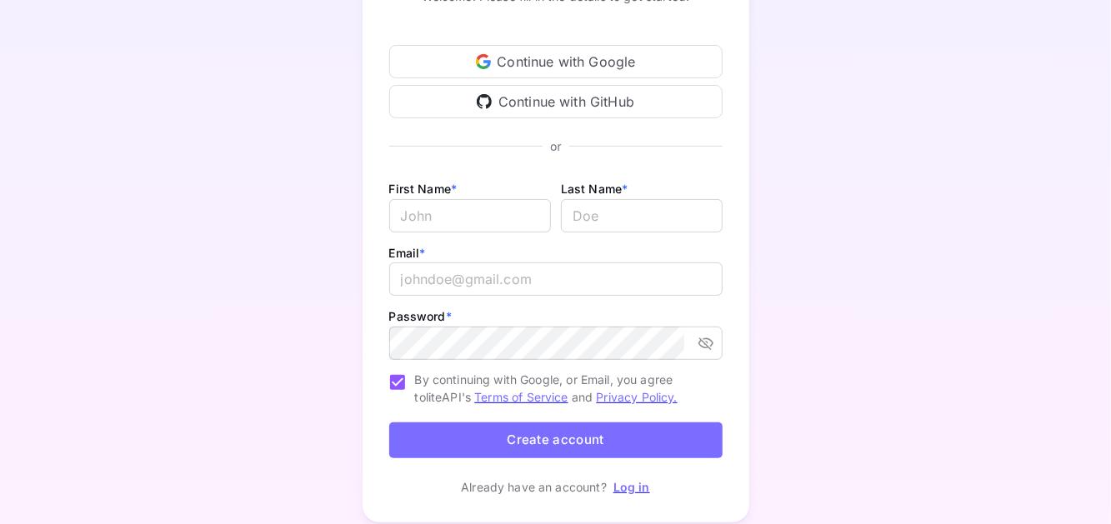
scroll to position [219, 0]
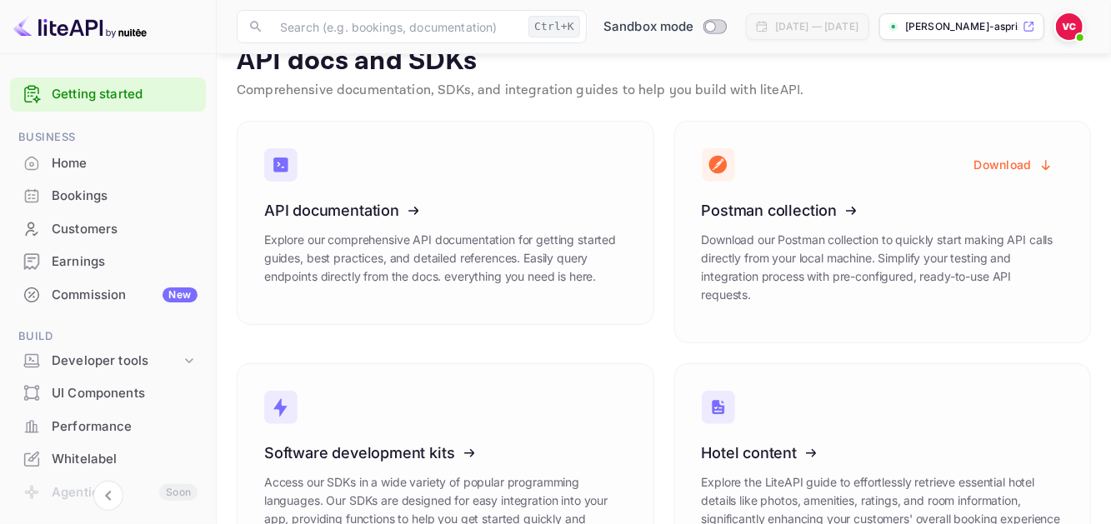
scroll to position [248, 0]
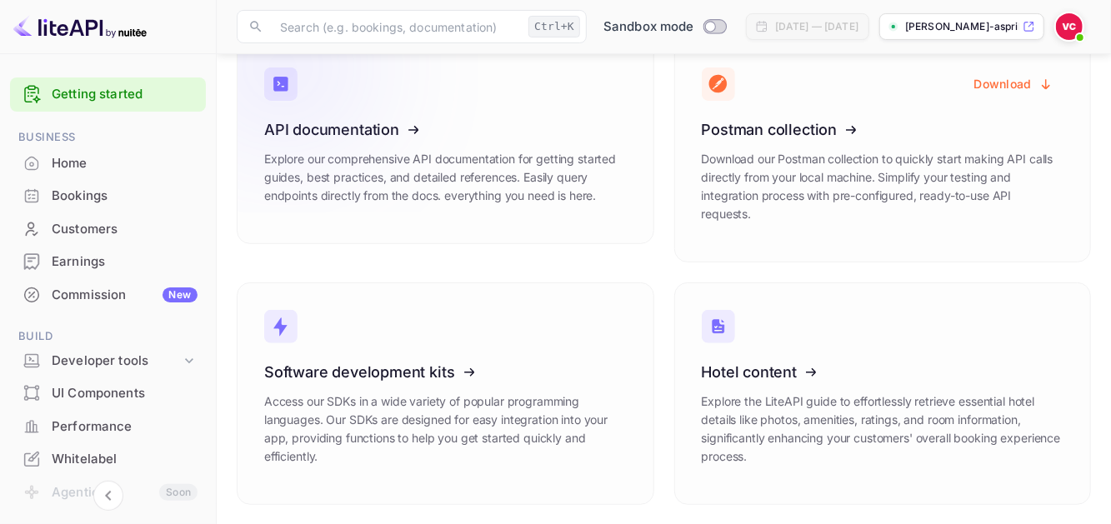
click at [564, 169] on p "Explore our comprehensive API documentation for getting started guides, best pr…" at bounding box center [445, 177] width 363 height 55
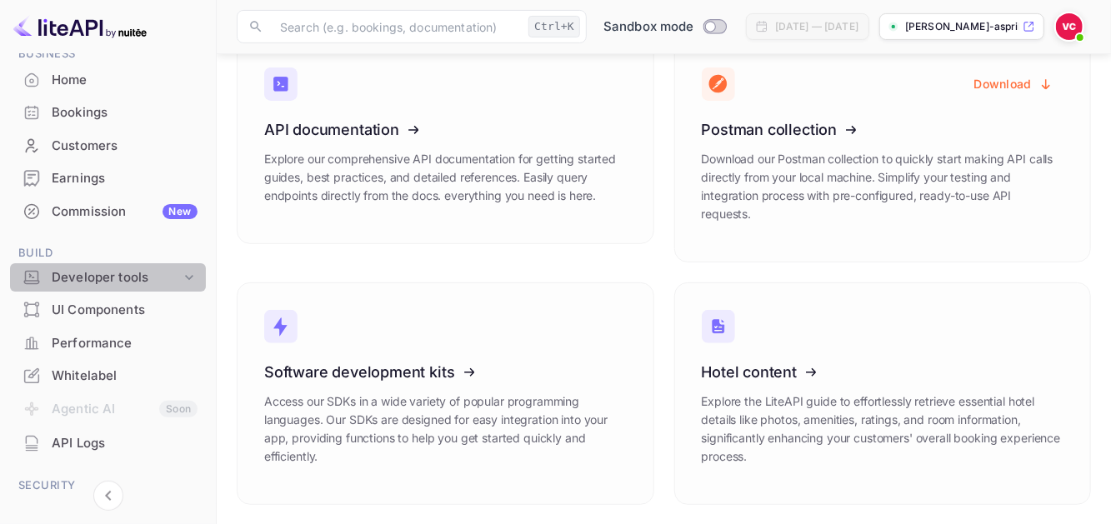
click at [176, 276] on div "Developer tools" at bounding box center [116, 277] width 129 height 19
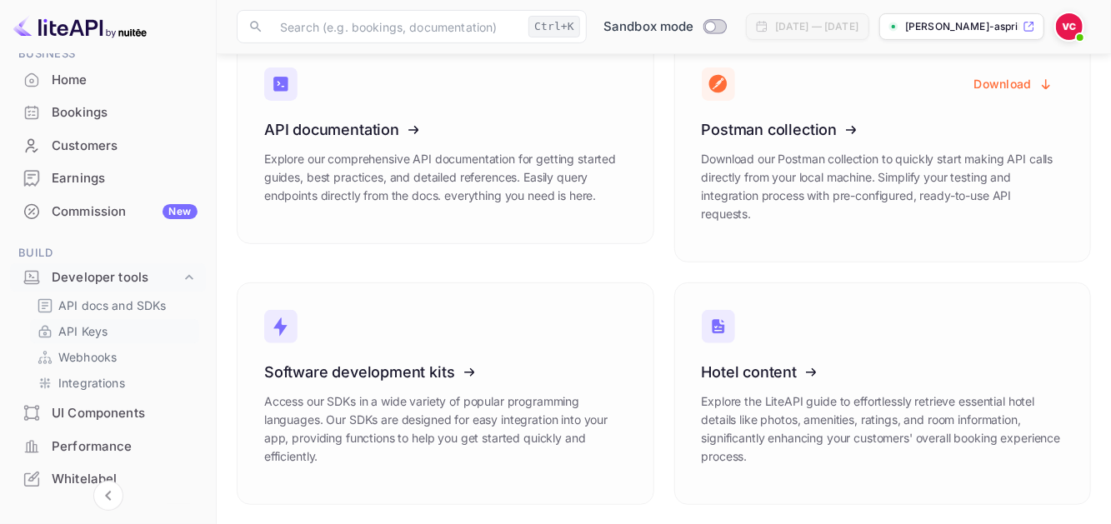
click at [93, 323] on p "API Keys" at bounding box center [82, 332] width 49 height 18
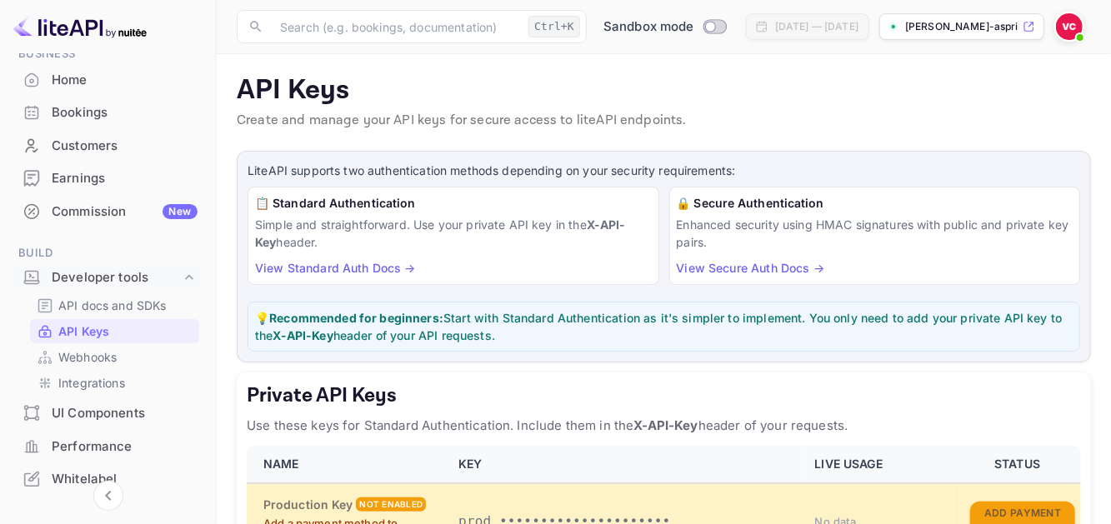
click at [474, 253] on div "📋 Standard Authentication Simple and straightforward. Use your private API key …" at bounding box center [454, 236] width 412 height 98
click at [365, 262] on link "View Standard Auth Docs →" at bounding box center [335, 268] width 161 height 14
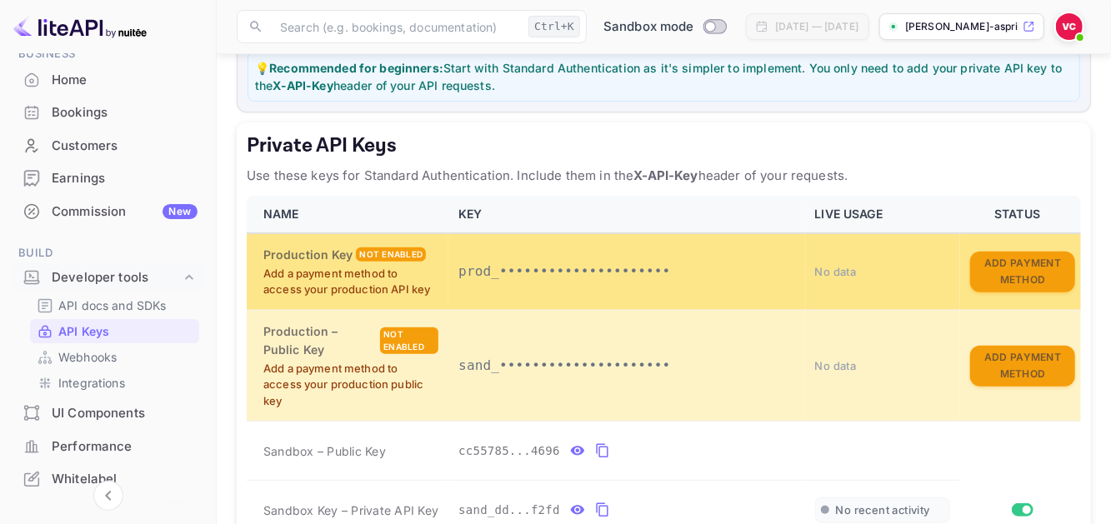
click at [835, 268] on span "No data" at bounding box center [836, 271] width 42 height 13
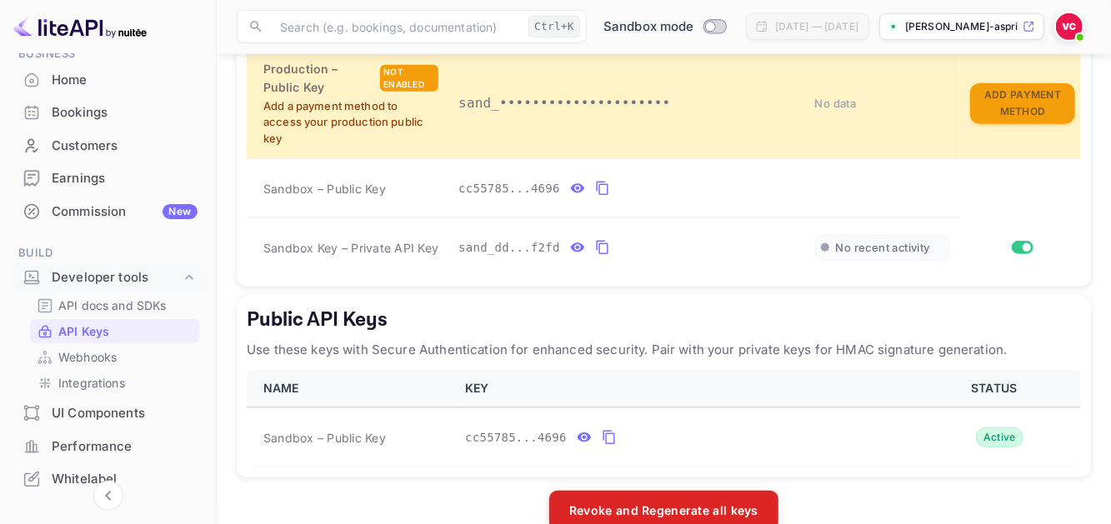
scroll to position [541, 0]
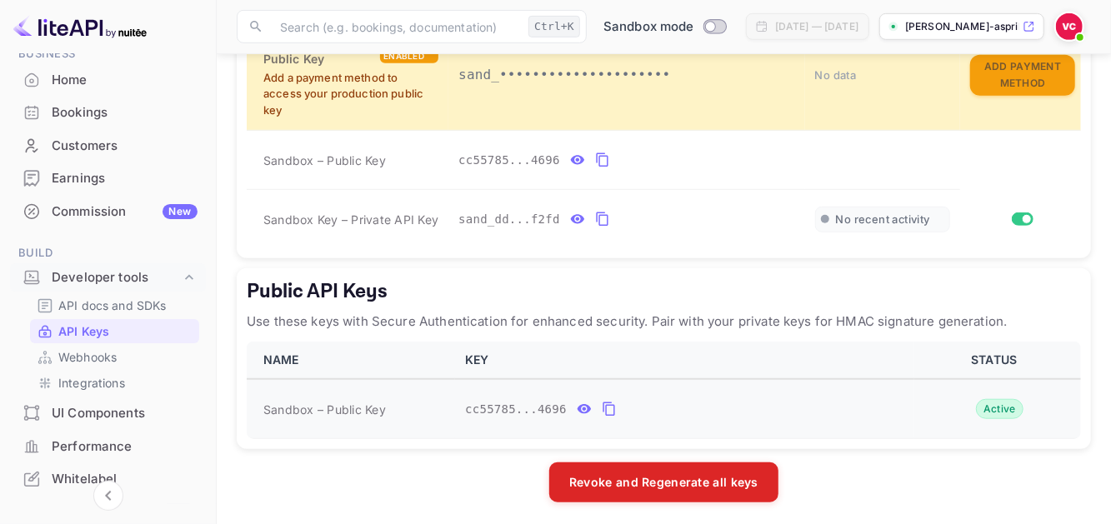
click at [603, 403] on icon "public api keys table" at bounding box center [609, 409] width 15 height 20
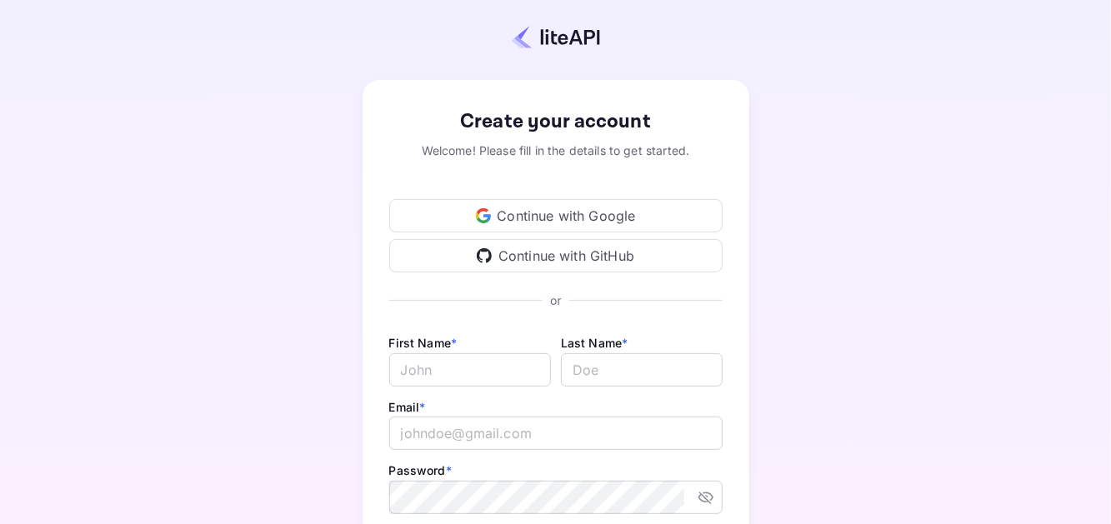
scroll to position [219, 0]
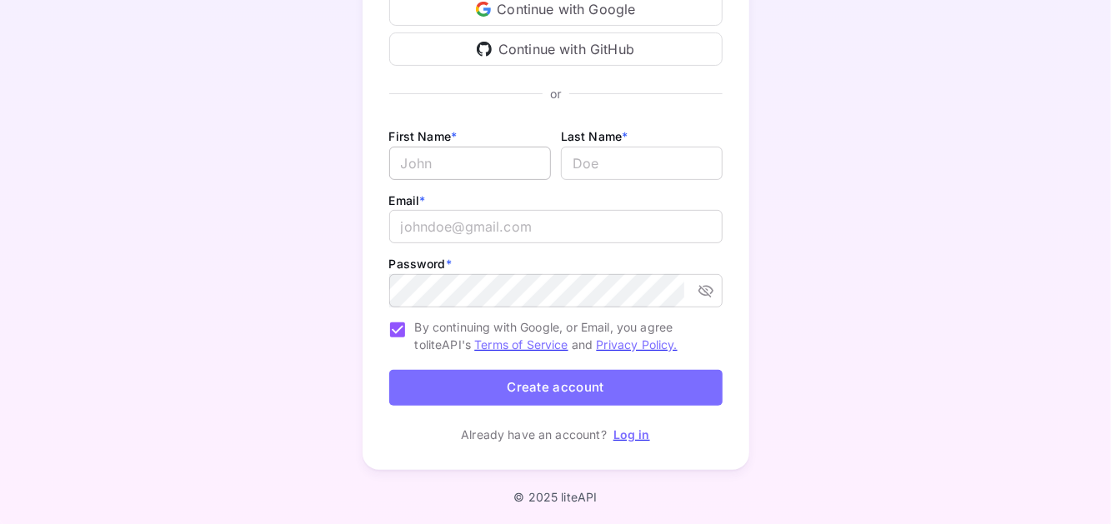
click at [434, 178] on input "Email *" at bounding box center [470, 163] width 162 height 33
type input "val"
click at [610, 163] on input "lastName" at bounding box center [642, 163] width 162 height 33
type input "asprilla"
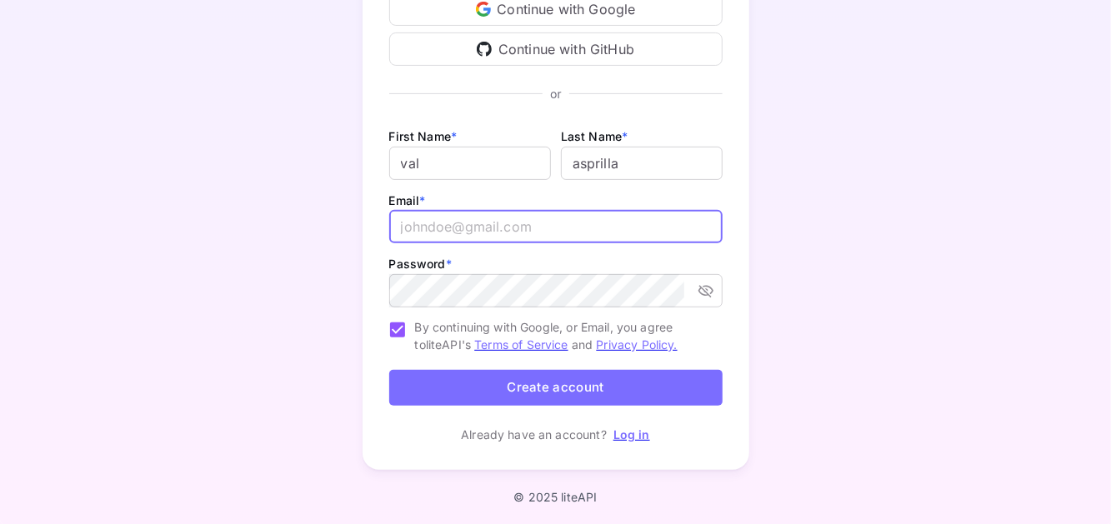
click at [508, 228] on input "email" at bounding box center [555, 226] width 333 height 33
type input "[EMAIL_ADDRESS][DOMAIN_NAME]"
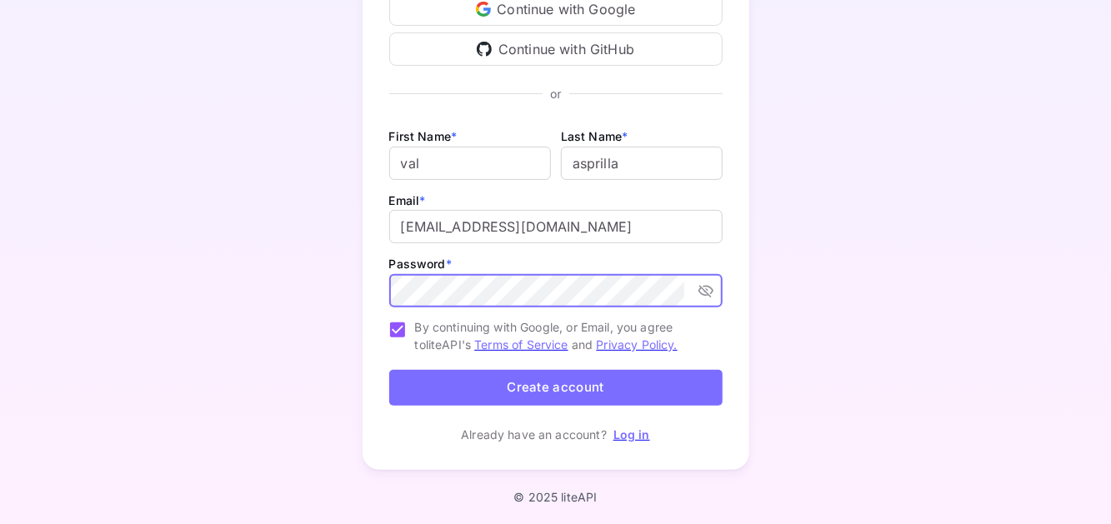
click at [389, 370] on button "Create account" at bounding box center [555, 388] width 333 height 36
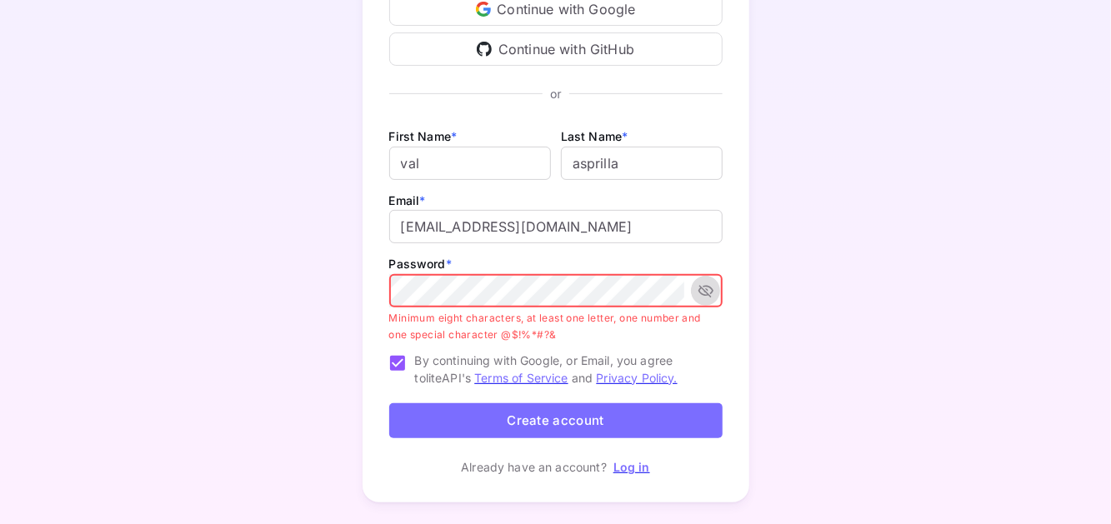
click at [704, 286] on icon "toggle password visibility" at bounding box center [706, 291] width 17 height 17
click at [704, 286] on icon "toggle password visibility" at bounding box center [705, 291] width 15 height 11
click at [635, 473] on p "Log in" at bounding box center [631, 467] width 37 height 18
click at [635, 466] on link "Log in" at bounding box center [631, 467] width 37 height 14
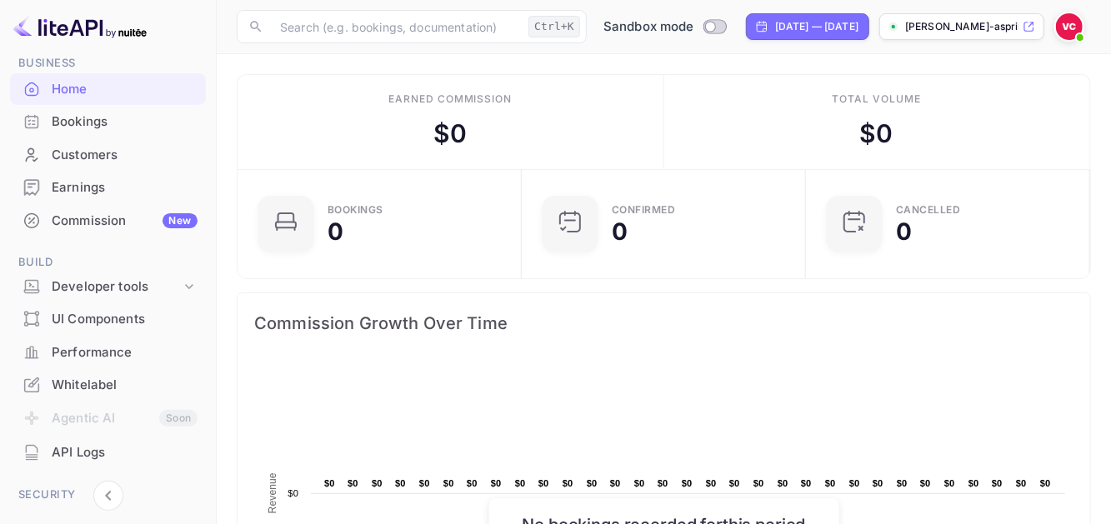
scroll to position [61, 0]
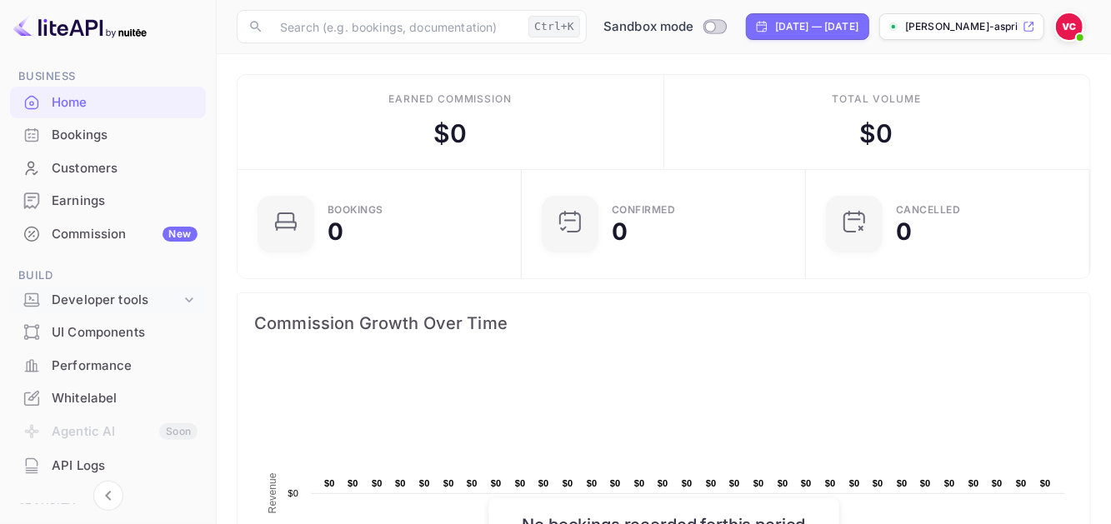
click at [186, 302] on icon at bounding box center [189, 300] width 17 height 17
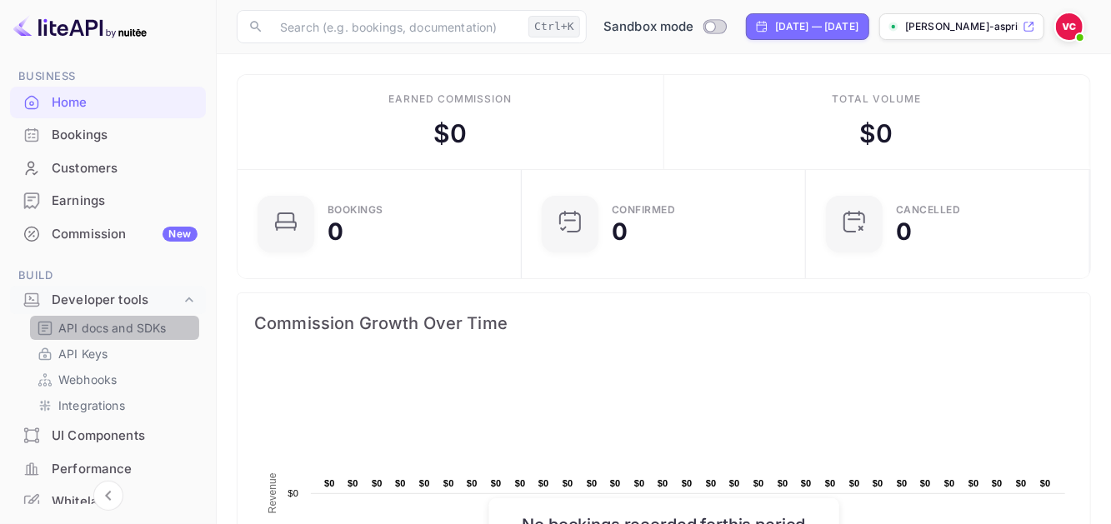
click at [120, 320] on p "API docs and SDKs" at bounding box center [112, 328] width 108 height 18
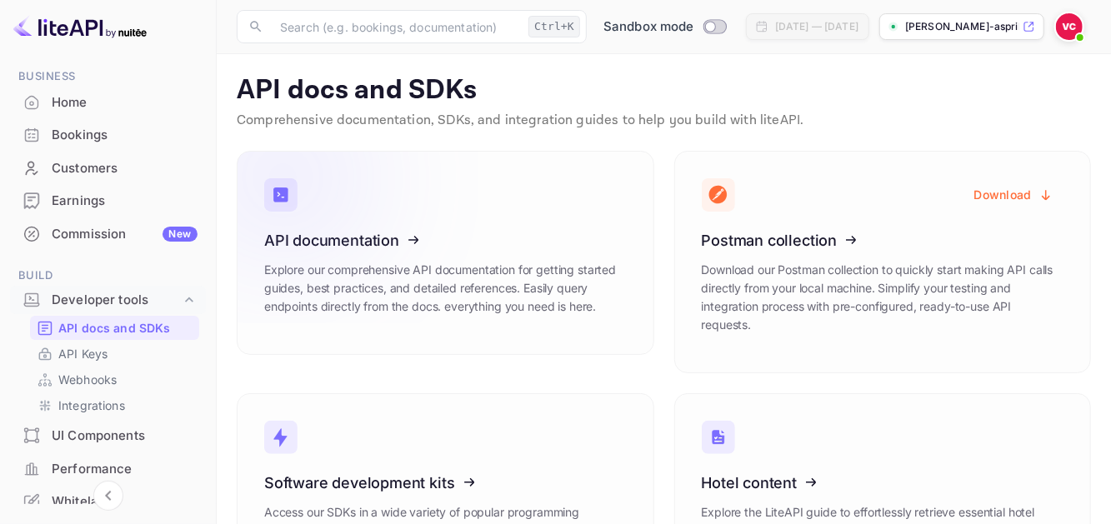
click at [363, 268] on icon at bounding box center [367, 238] width 259 height 172
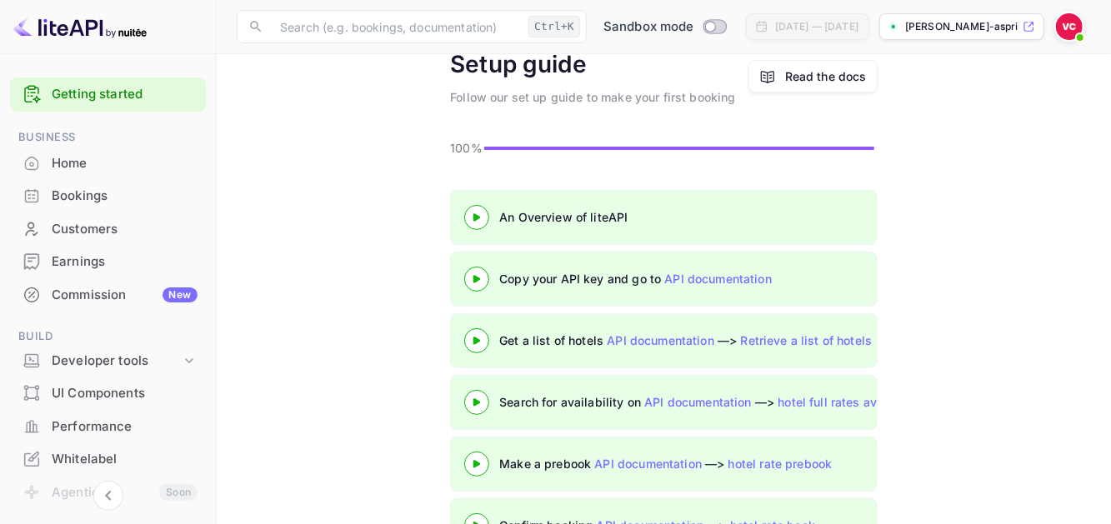
click at [485, 334] on div at bounding box center [477, 340] width 58 height 21
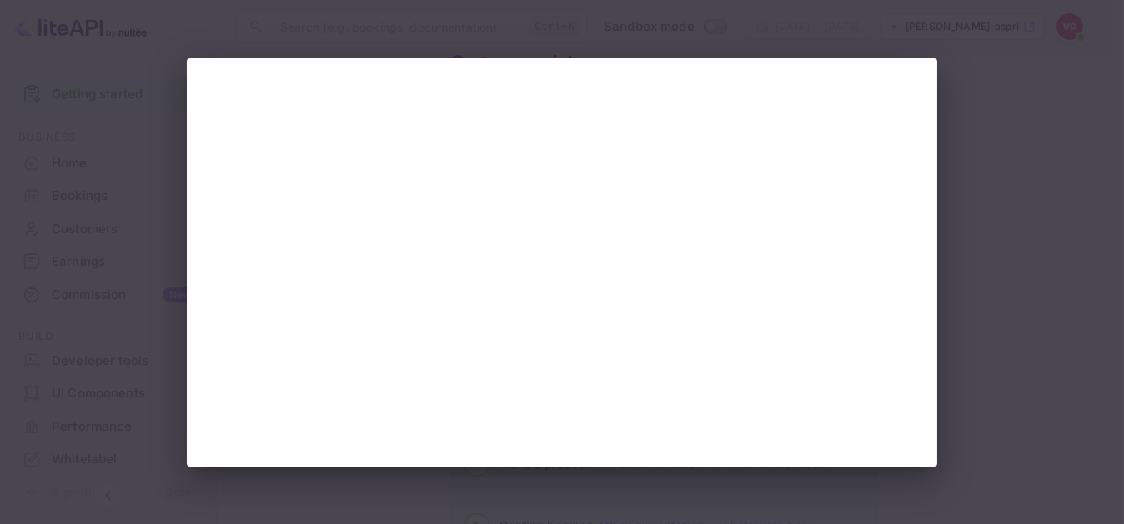
click at [995, 218] on div at bounding box center [562, 262] width 1124 height 524
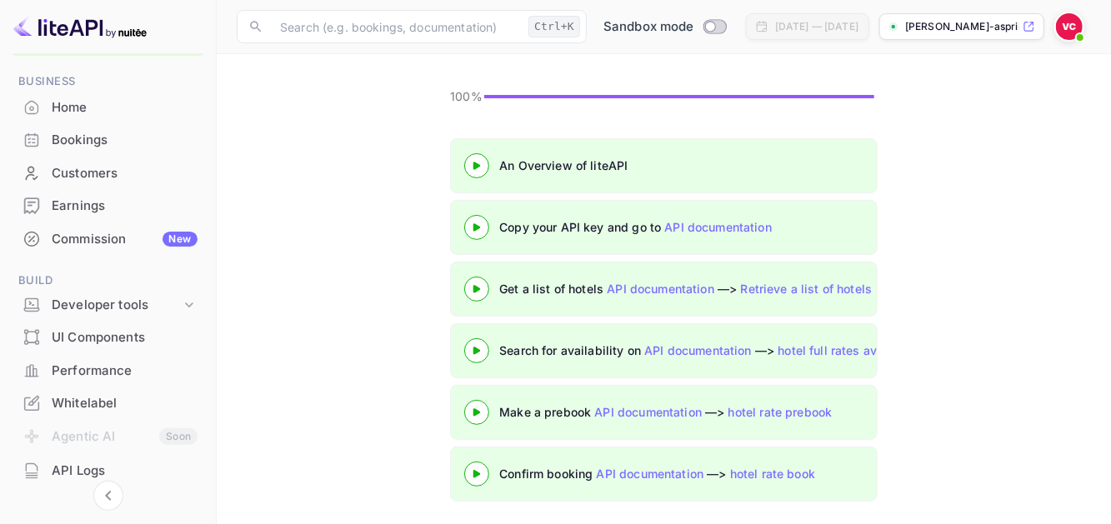
scroll to position [83, 0]
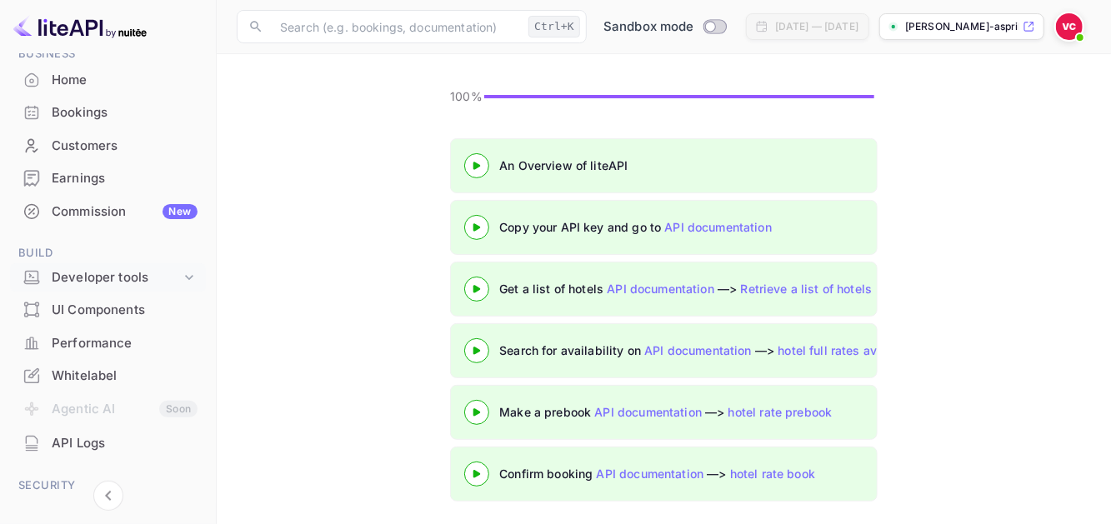
click at [173, 273] on div "Developer tools" at bounding box center [116, 277] width 129 height 19
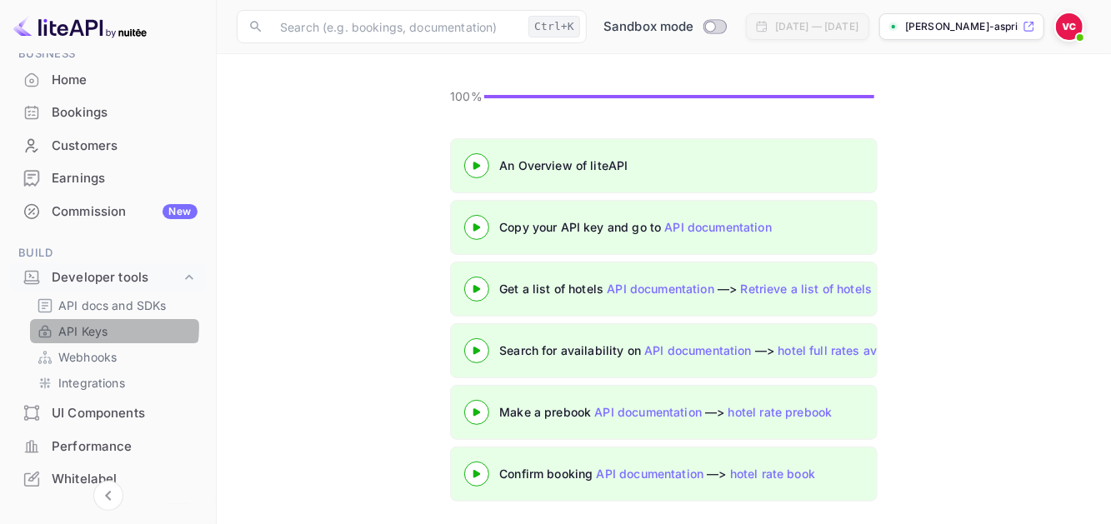
click at [98, 327] on p "API Keys" at bounding box center [82, 332] width 49 height 18
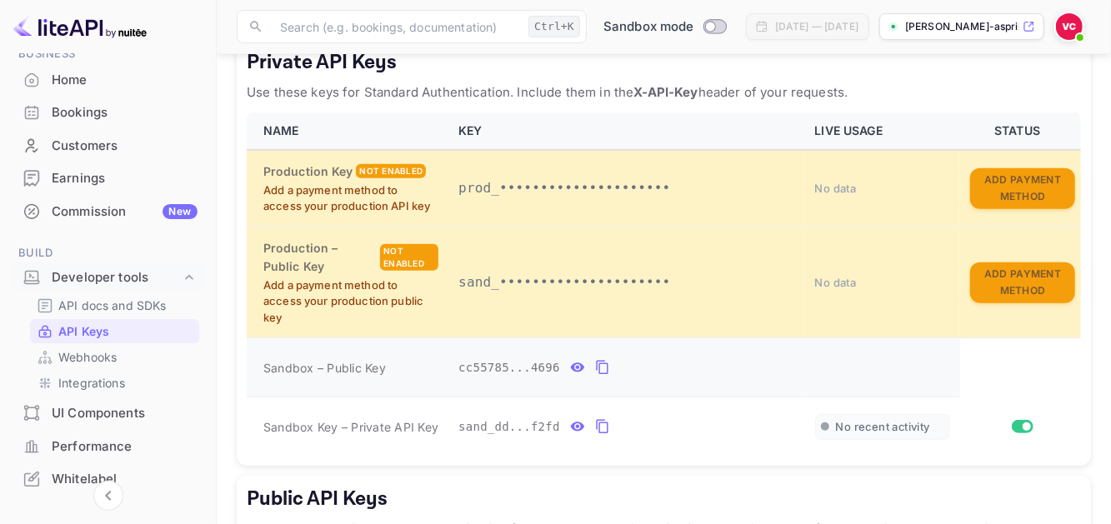
scroll to position [541, 0]
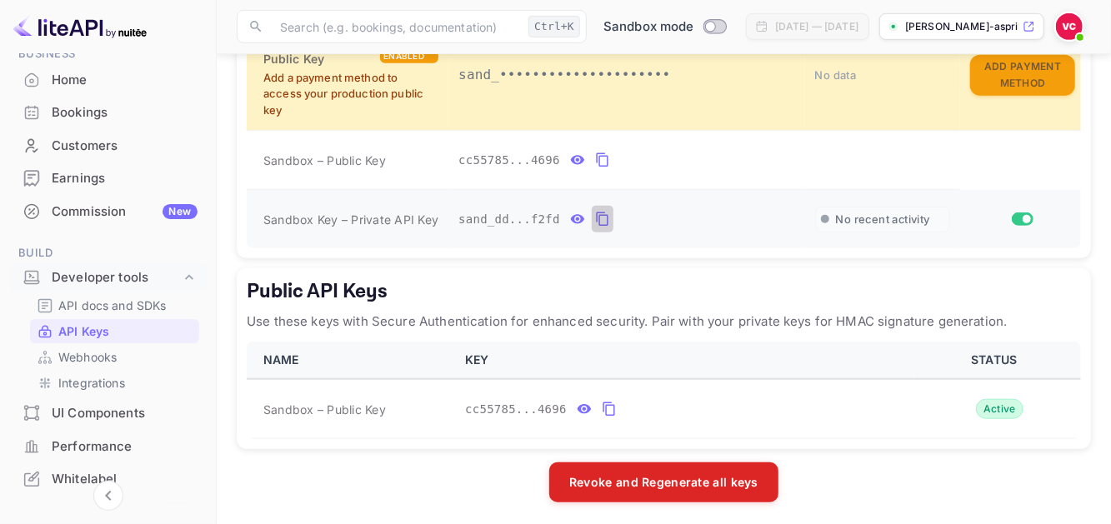
click at [596, 218] on icon "private api keys table" at bounding box center [602, 219] width 15 height 20
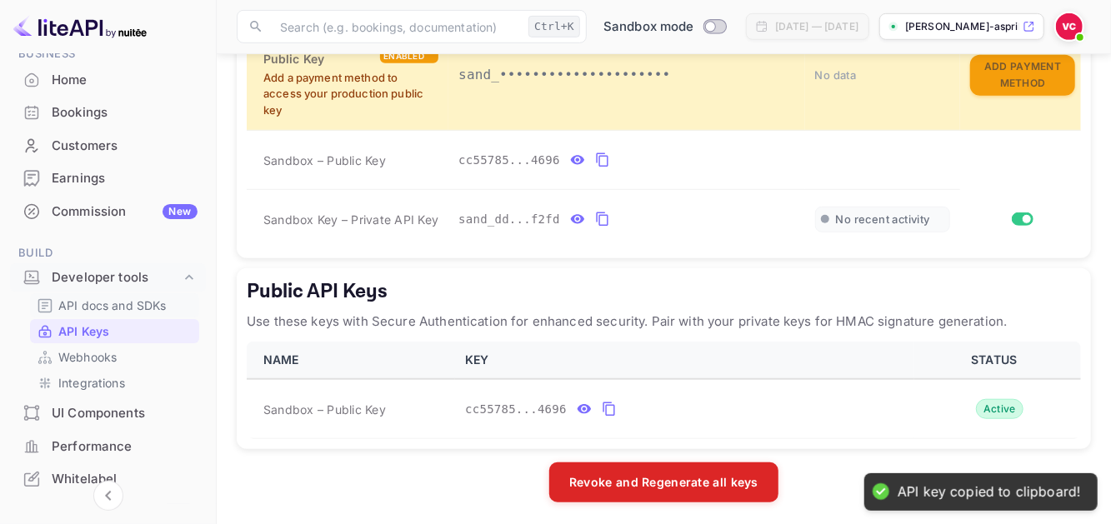
click at [119, 308] on p "API docs and SDKs" at bounding box center [112, 306] width 108 height 18
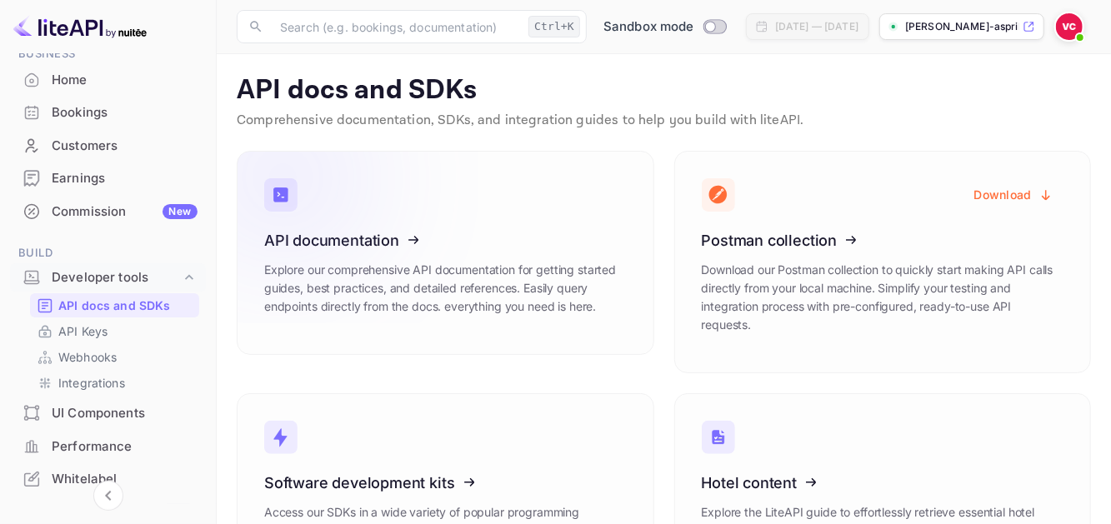
click at [438, 242] on icon at bounding box center [367, 238] width 259 height 172
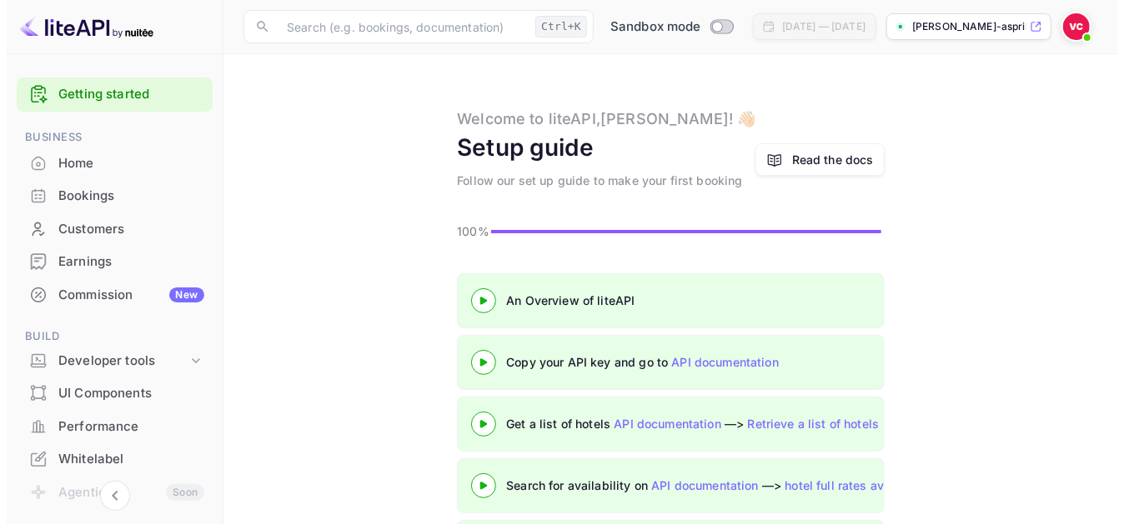
scroll to position [83, 0]
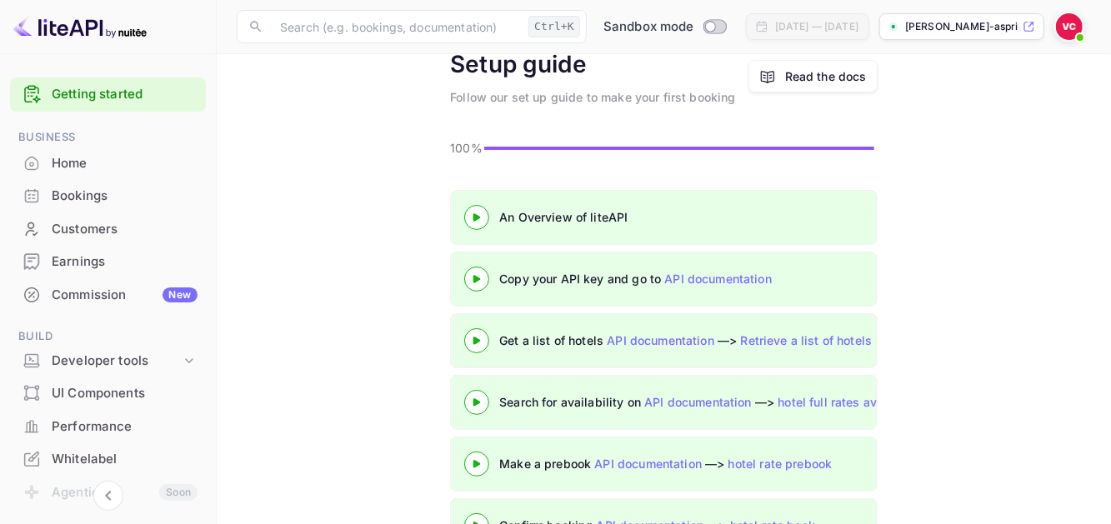
click at [488, 339] on icon at bounding box center [477, 341] width 58 height 8
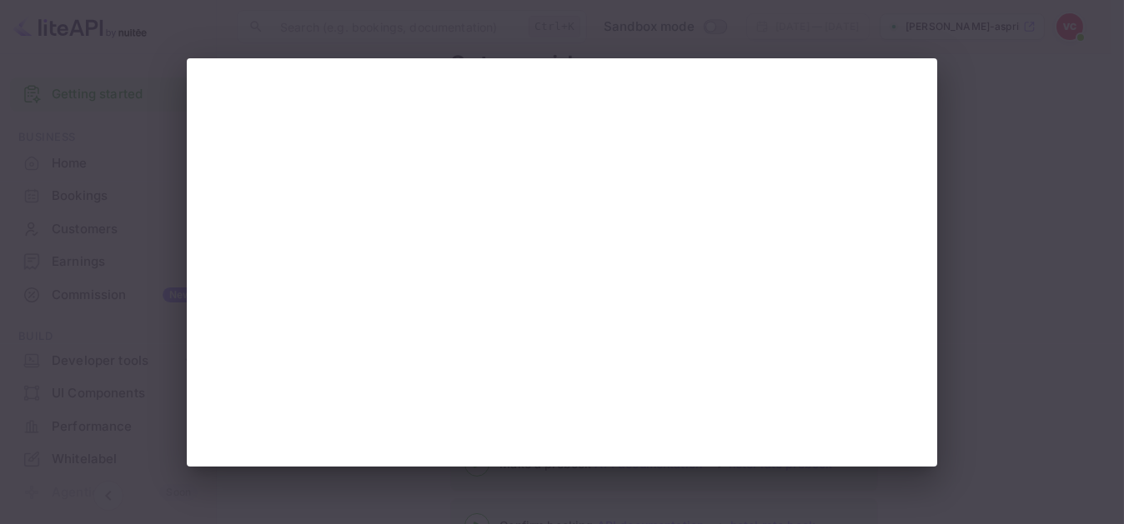
click at [1004, 201] on div at bounding box center [562, 262] width 1124 height 524
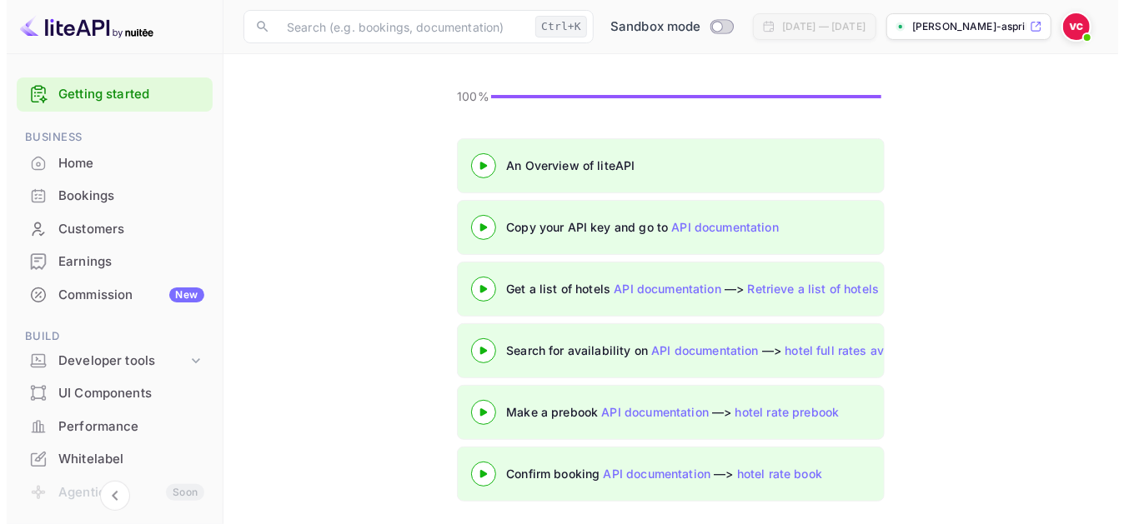
scroll to position [135, 0]
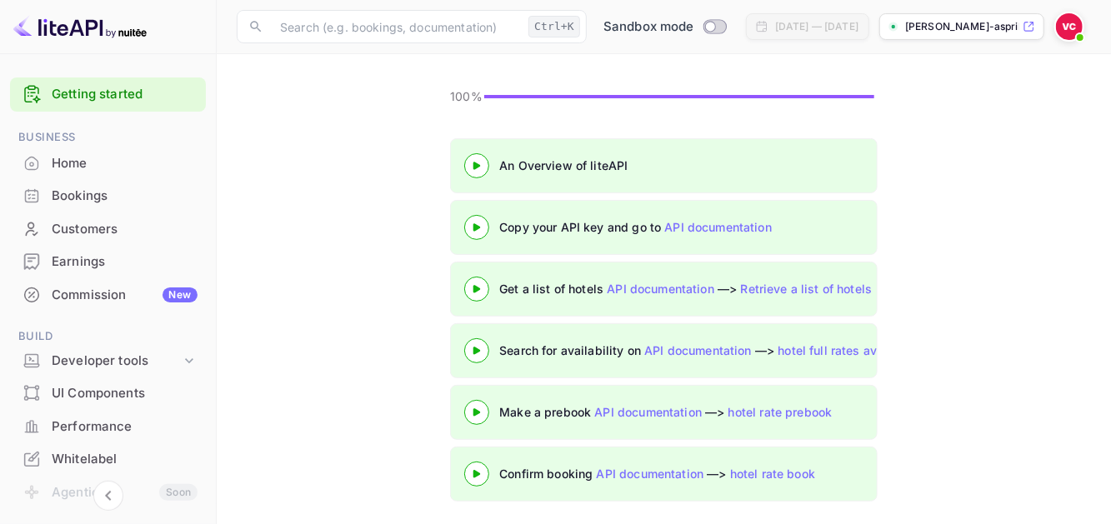
click at [486, 347] on icon at bounding box center [477, 351] width 58 height 8
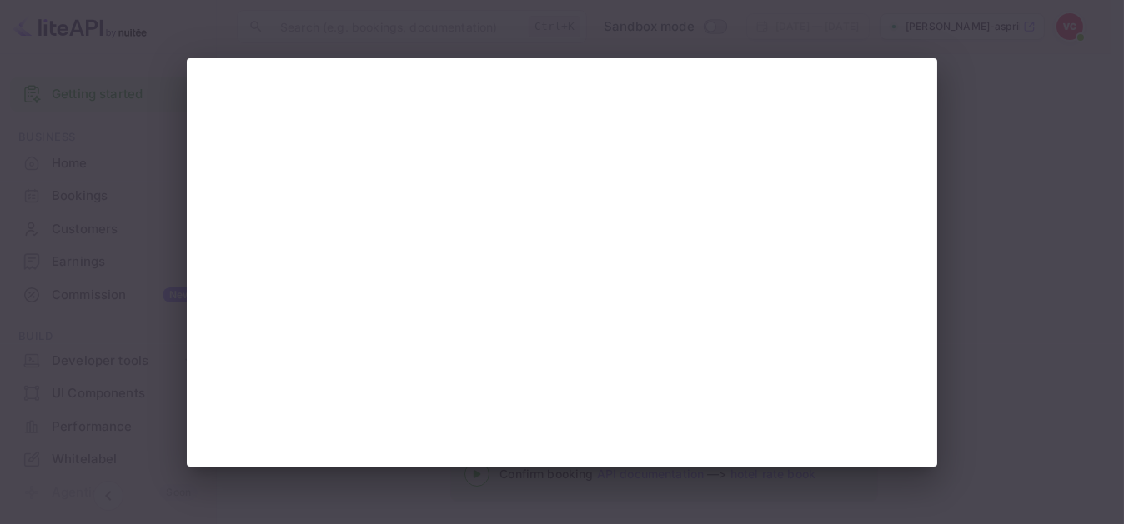
click at [1031, 186] on div at bounding box center [562, 262] width 1124 height 524
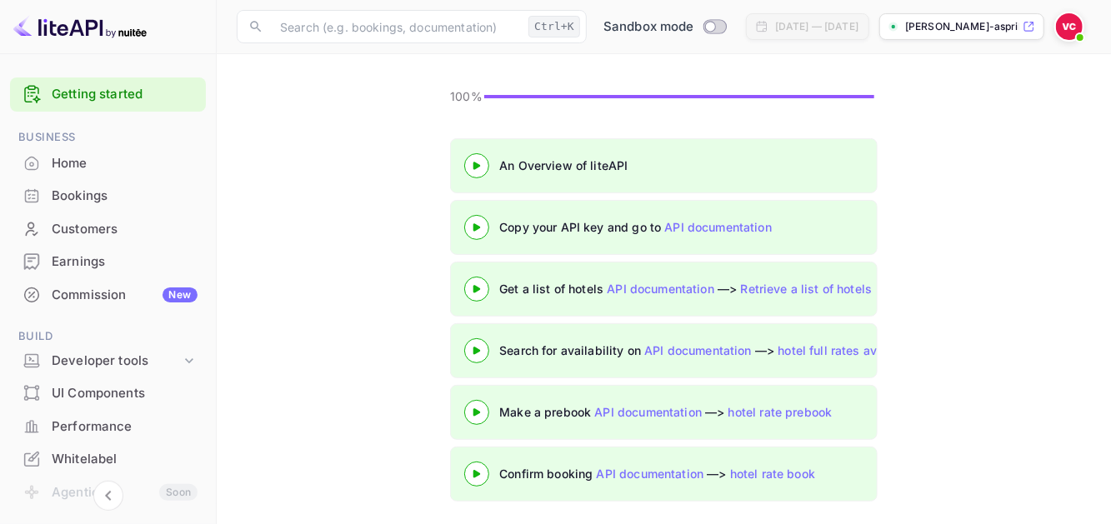
scroll to position [135, 0]
click at [479, 353] on div at bounding box center [477, 350] width 58 height 21
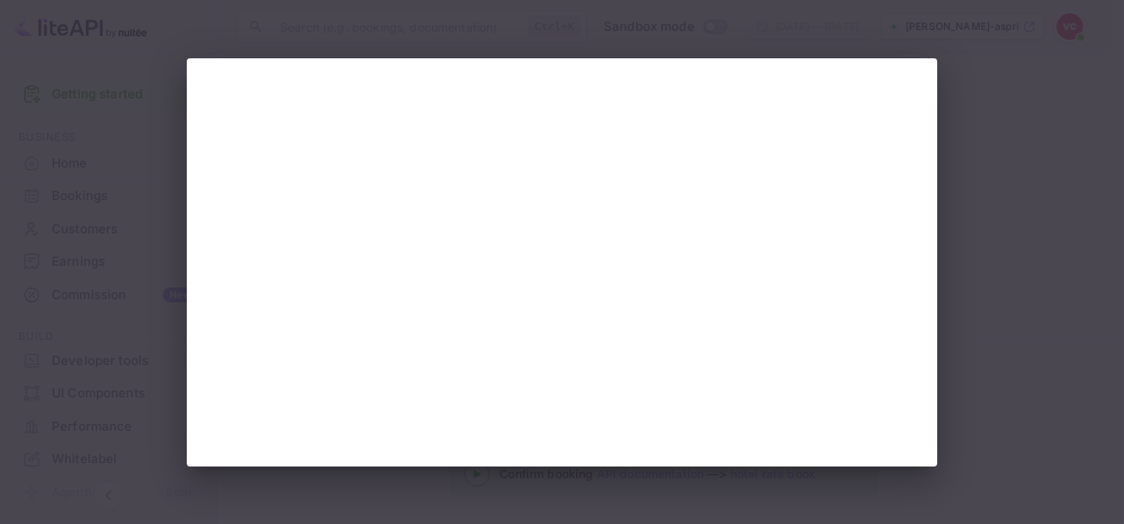
click at [970, 218] on div at bounding box center [562, 262] width 1124 height 524
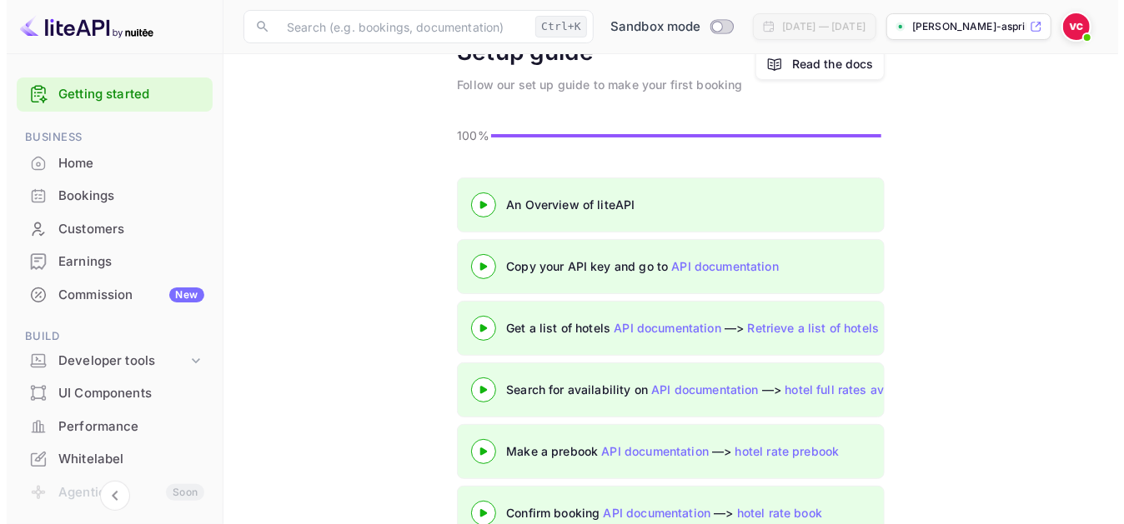
scroll to position [135, 0]
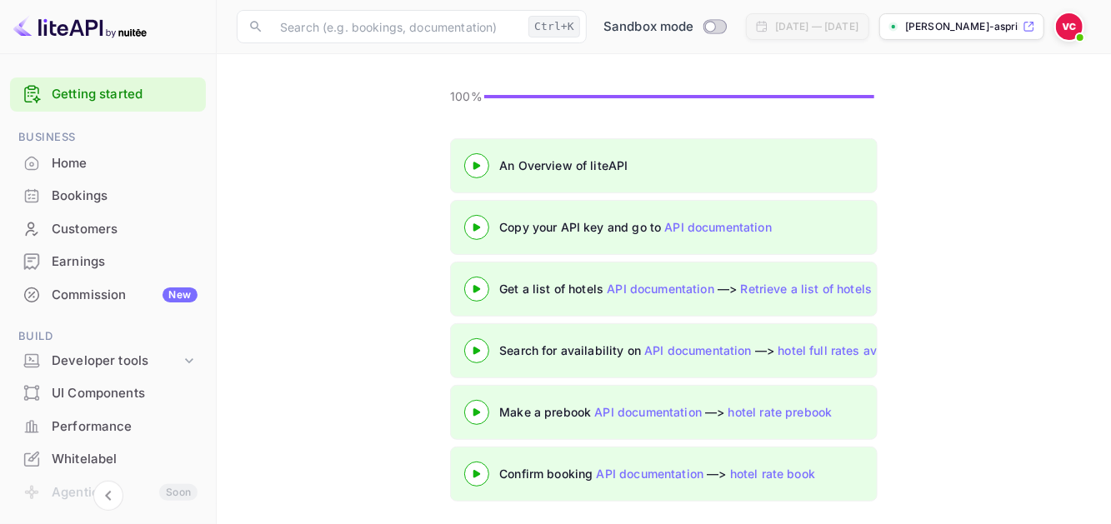
click at [573, 403] on div "Make a prebook API documentation —> hotel rate prebook" at bounding box center [707, 412] width 417 height 18
click at [476, 410] on 3 at bounding box center [476, 412] width 7 height 8
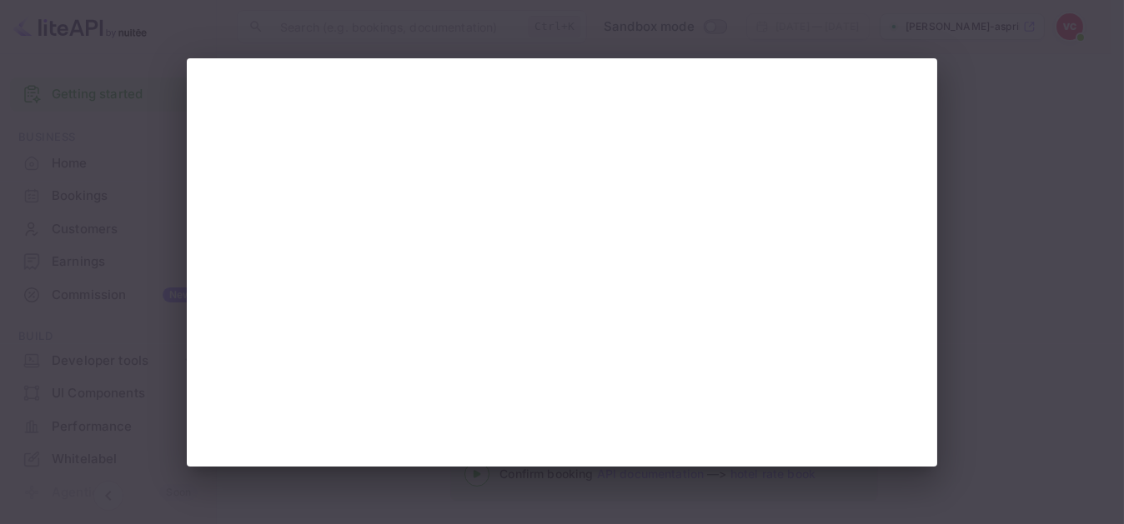
click at [1043, 127] on div at bounding box center [562, 262] width 1124 height 524
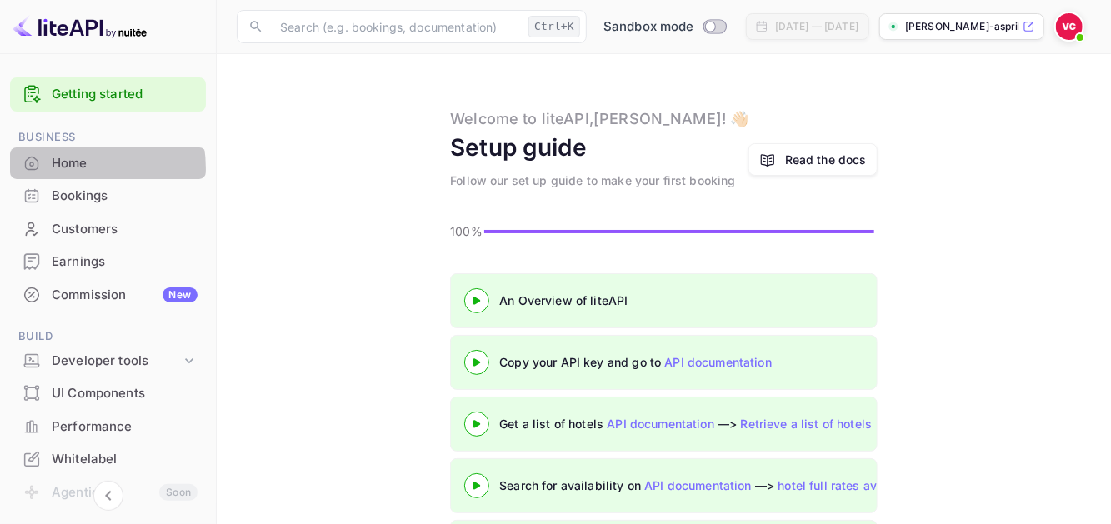
click at [69, 168] on div "Home" at bounding box center [125, 163] width 146 height 19
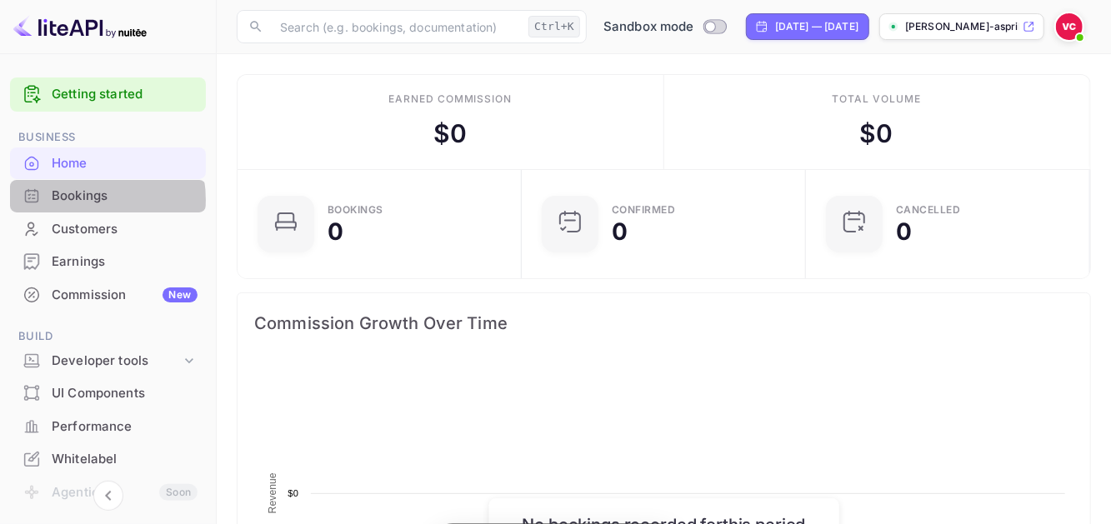
click at [78, 200] on div "Bookings" at bounding box center [125, 196] width 146 height 19
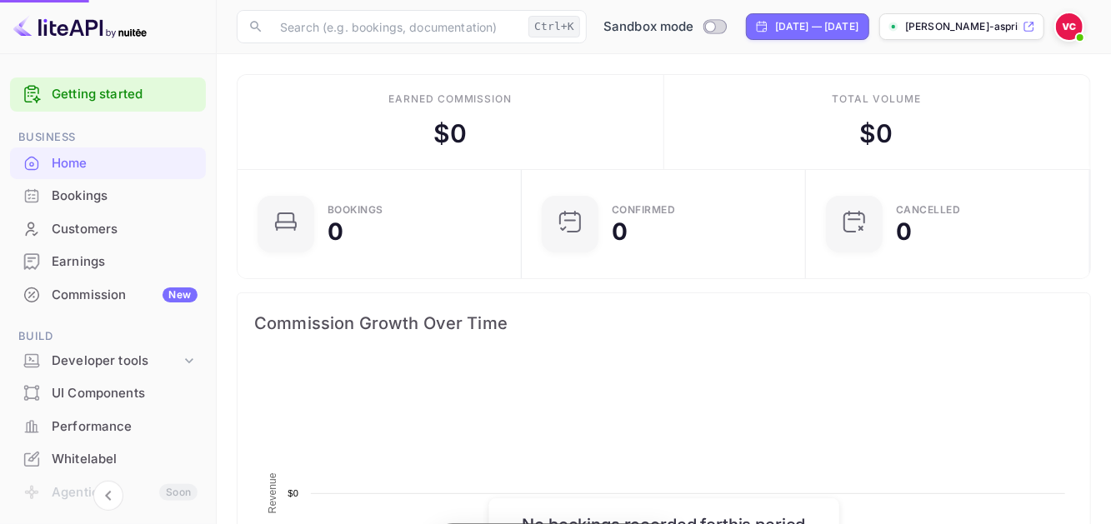
scroll to position [258, 263]
